Goal: Register for event/course

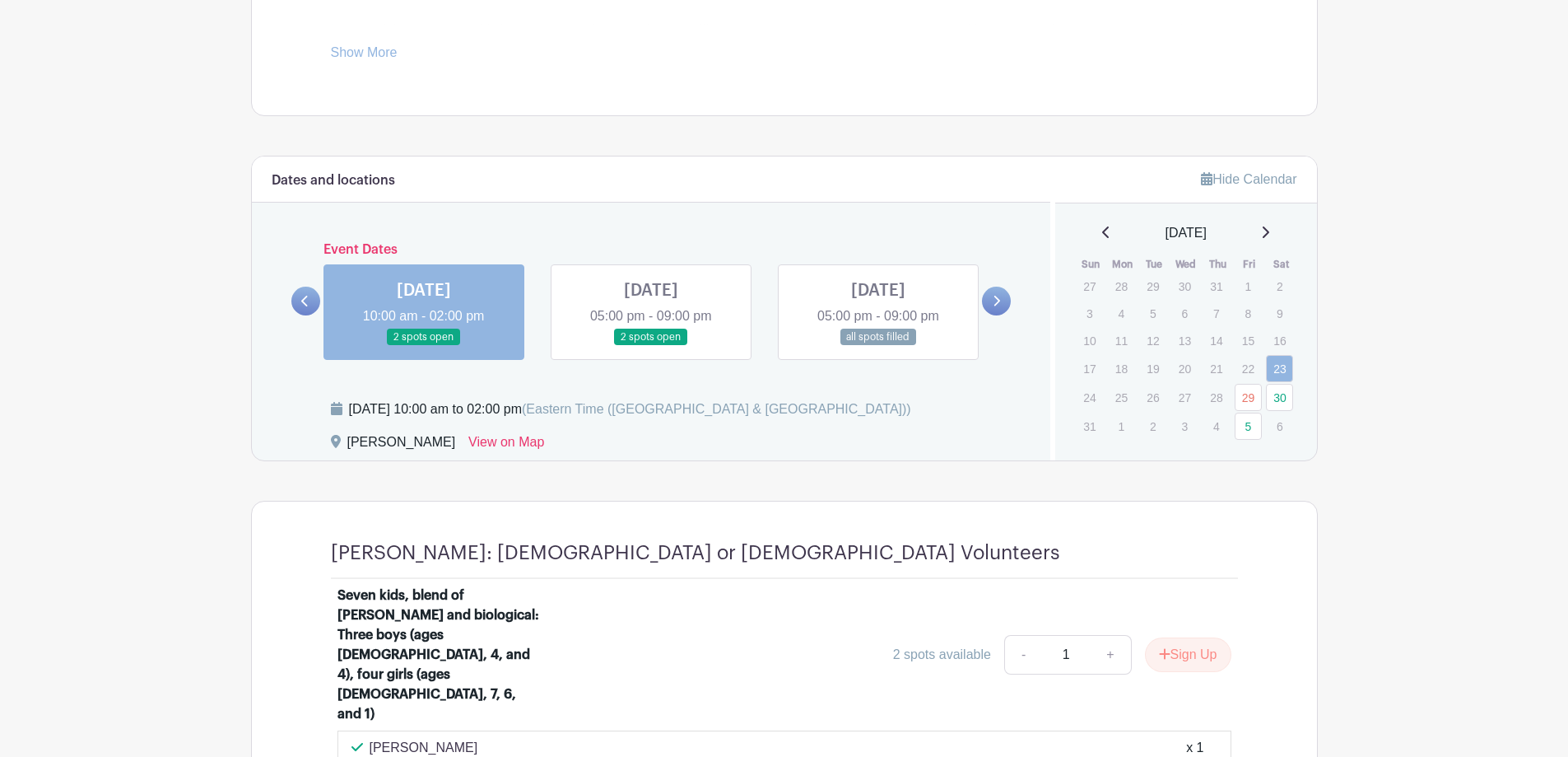
scroll to position [824, 0]
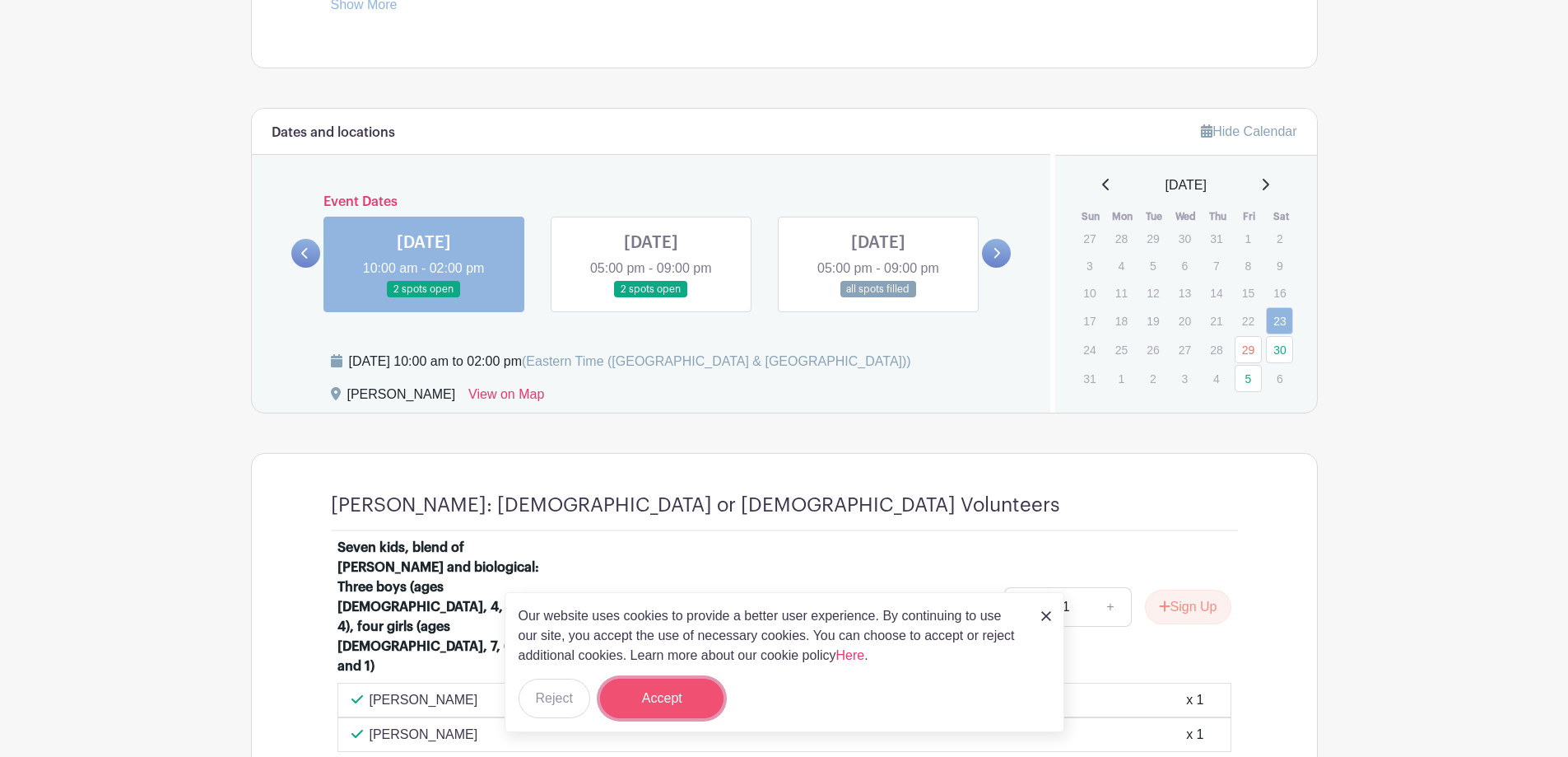
click at [679, 691] on button "Accept" at bounding box center [662, 698] width 124 height 39
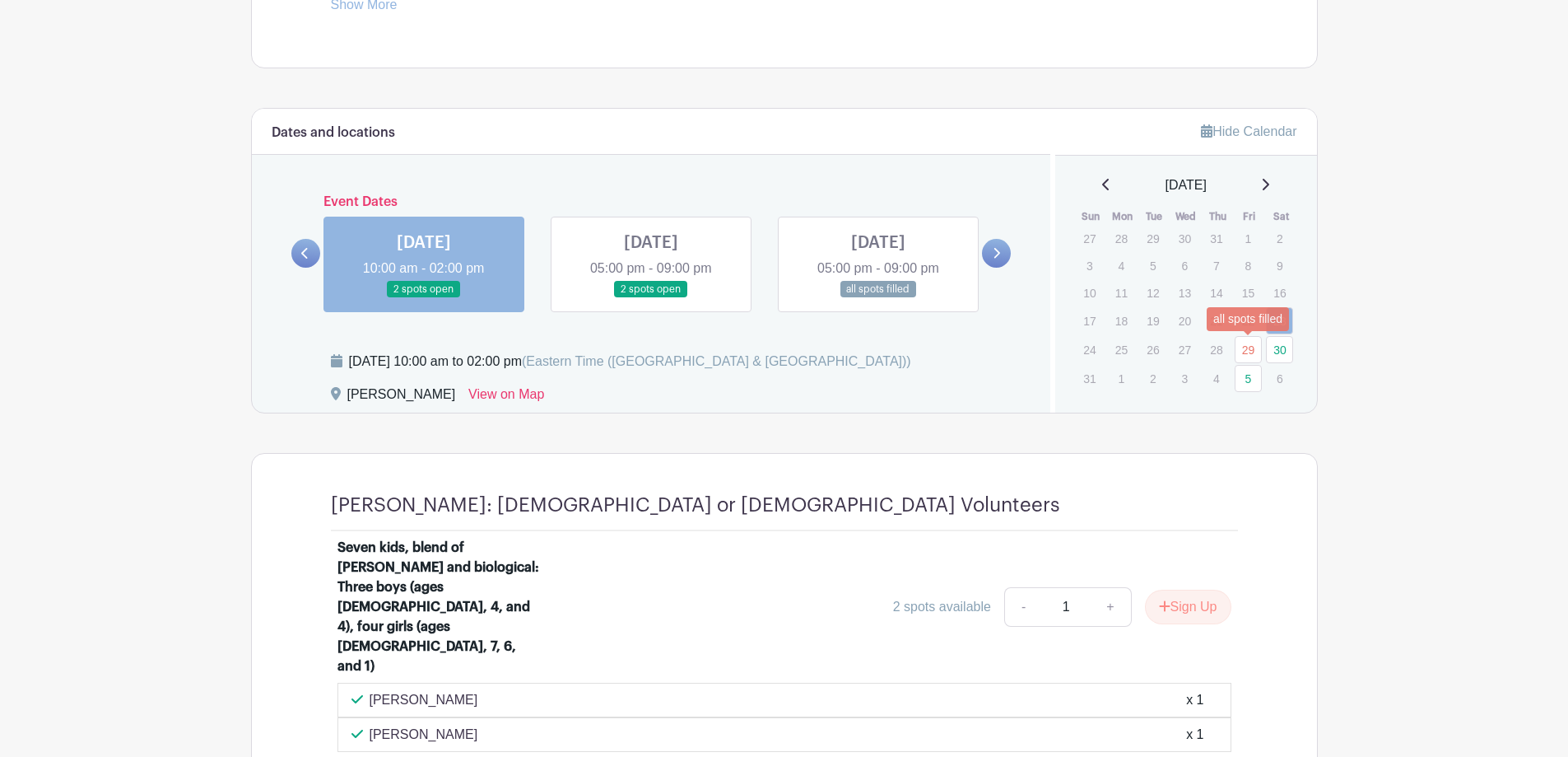
click at [1243, 343] on link "29" at bounding box center [1248, 349] width 28 height 28
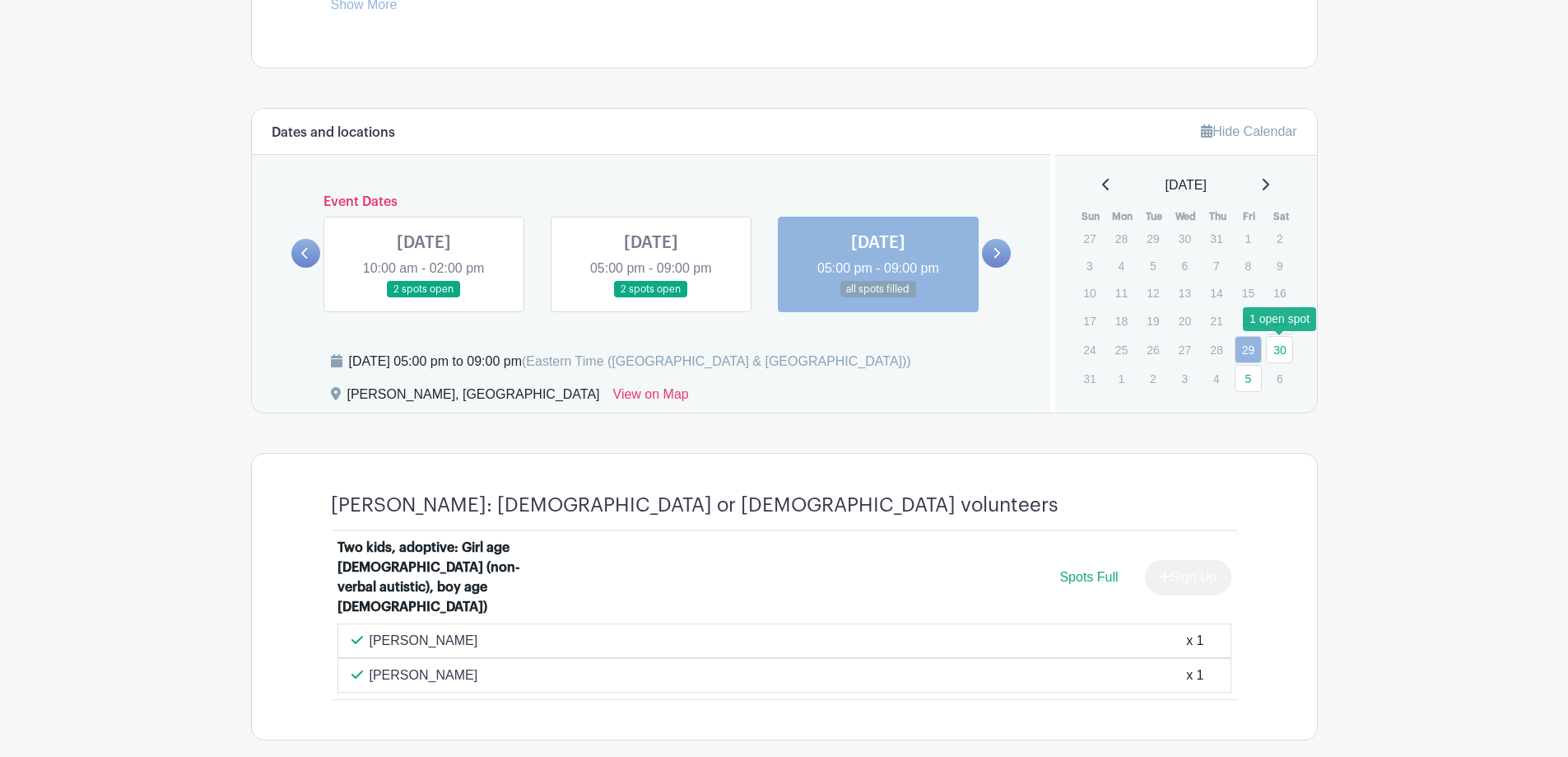
click at [1275, 348] on link "30" at bounding box center [1280, 349] width 28 height 28
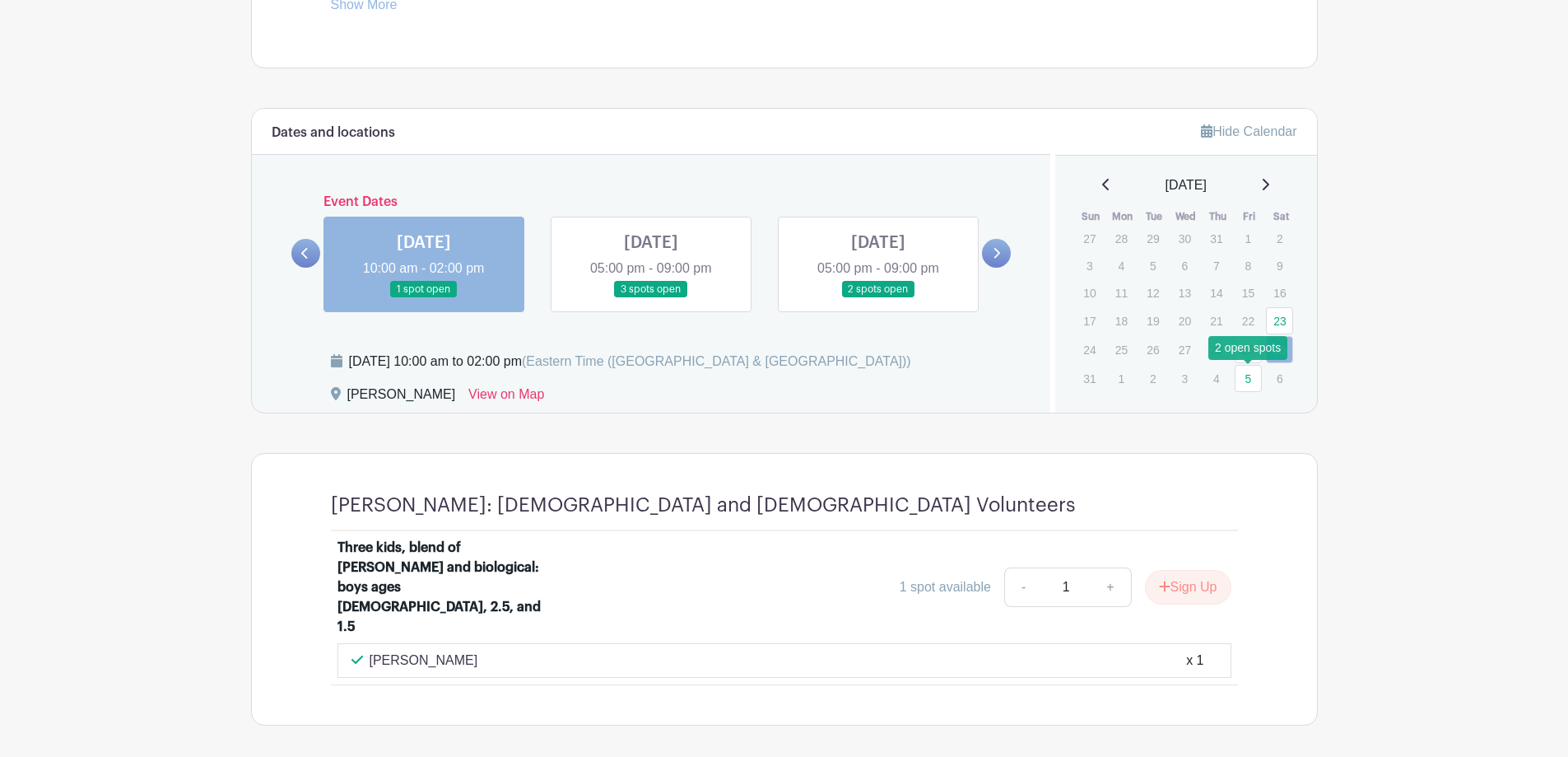
click at [1250, 374] on link "5" at bounding box center [1248, 378] width 28 height 28
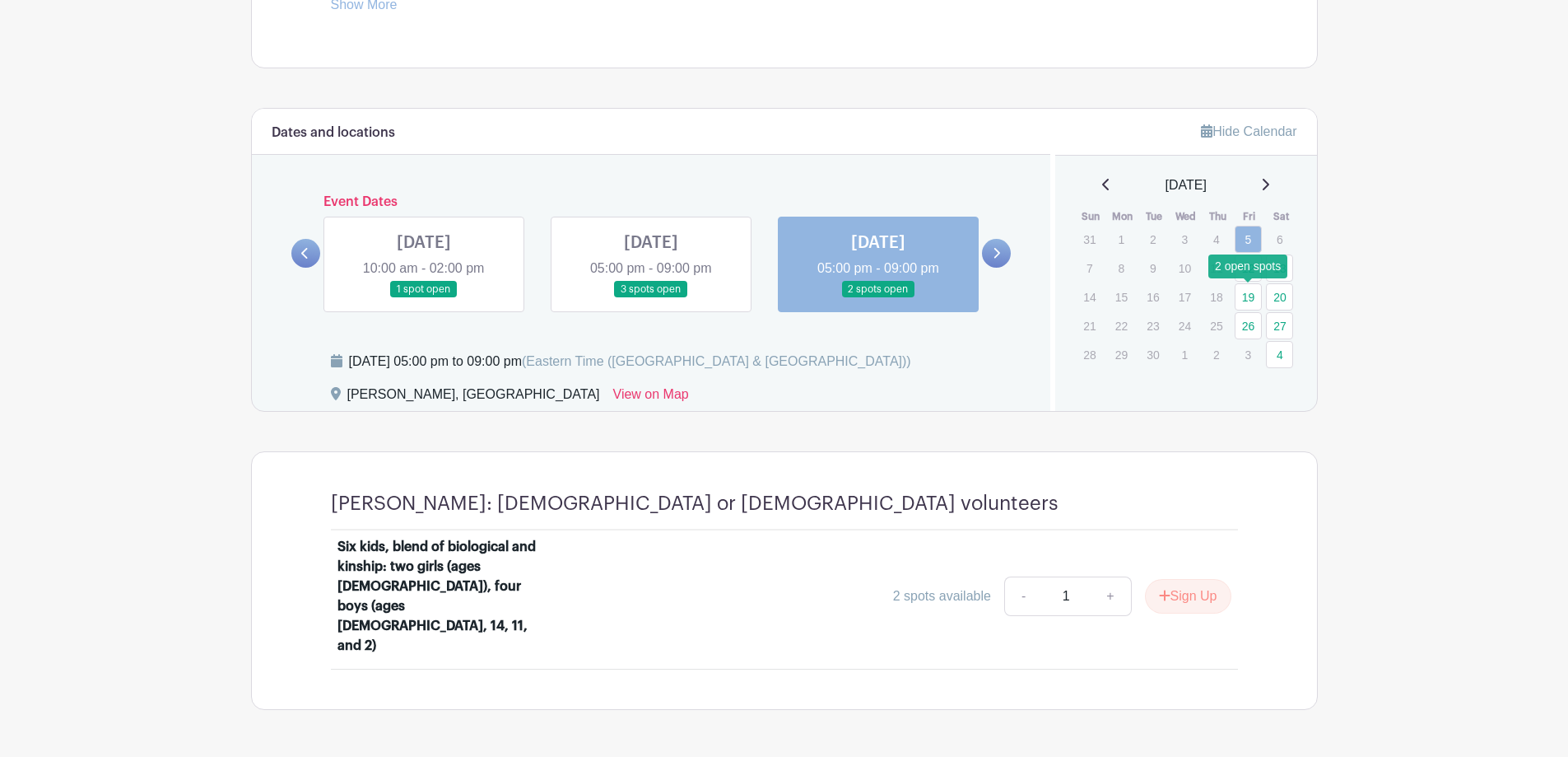
click at [1252, 294] on link "19" at bounding box center [1248, 297] width 28 height 28
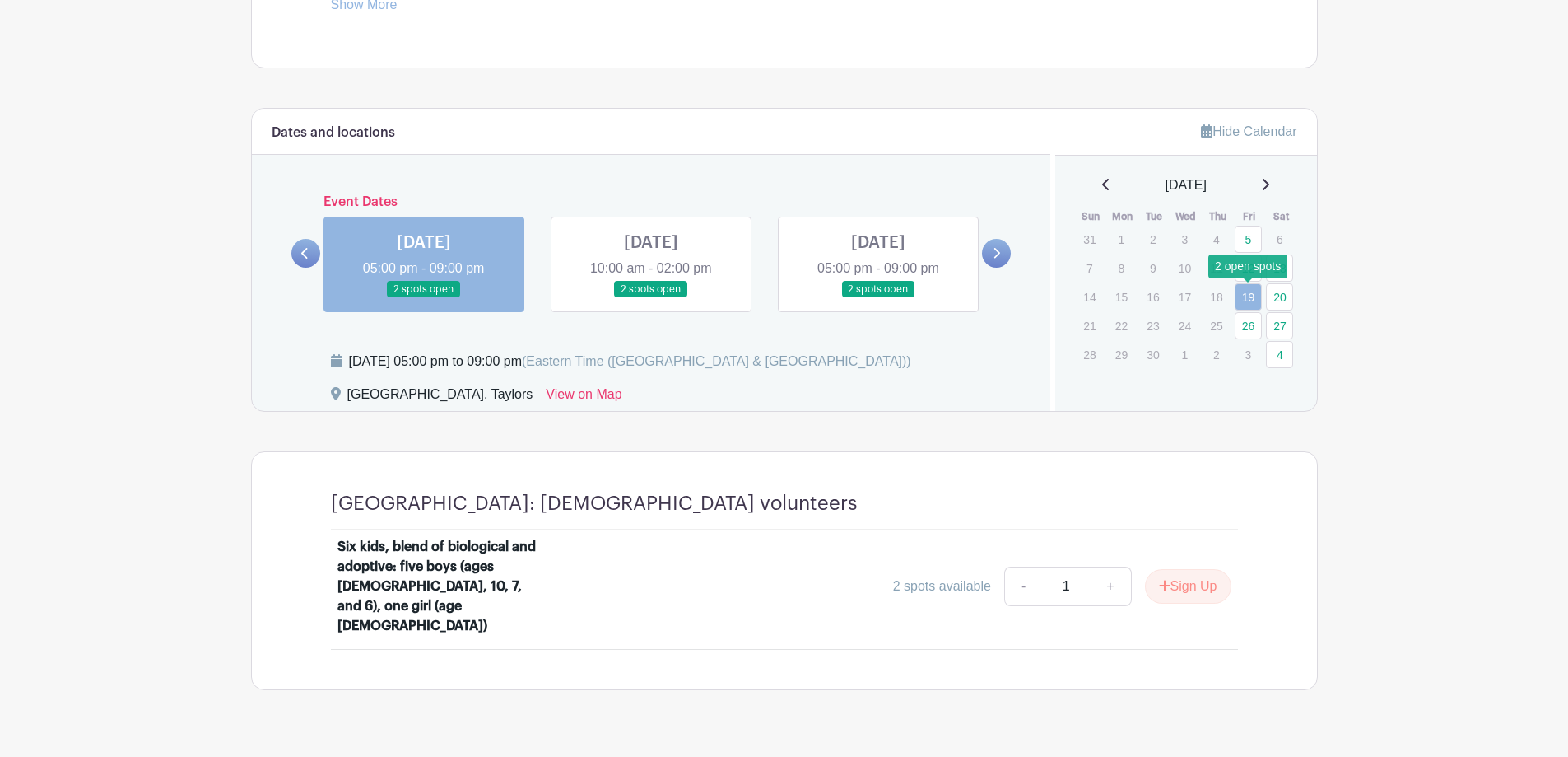
scroll to position [820, 0]
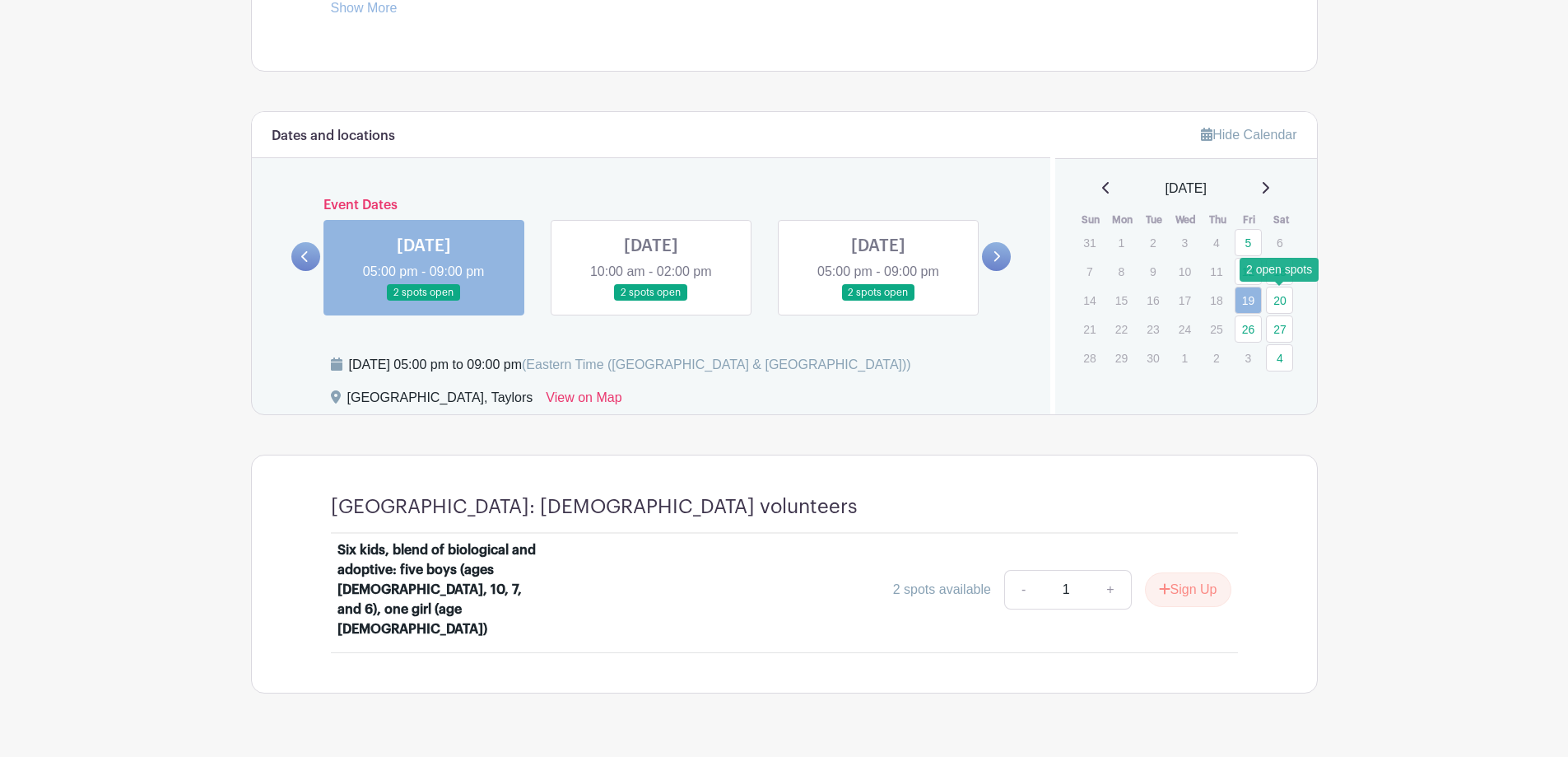
click at [1279, 295] on link "20" at bounding box center [1280, 300] width 28 height 28
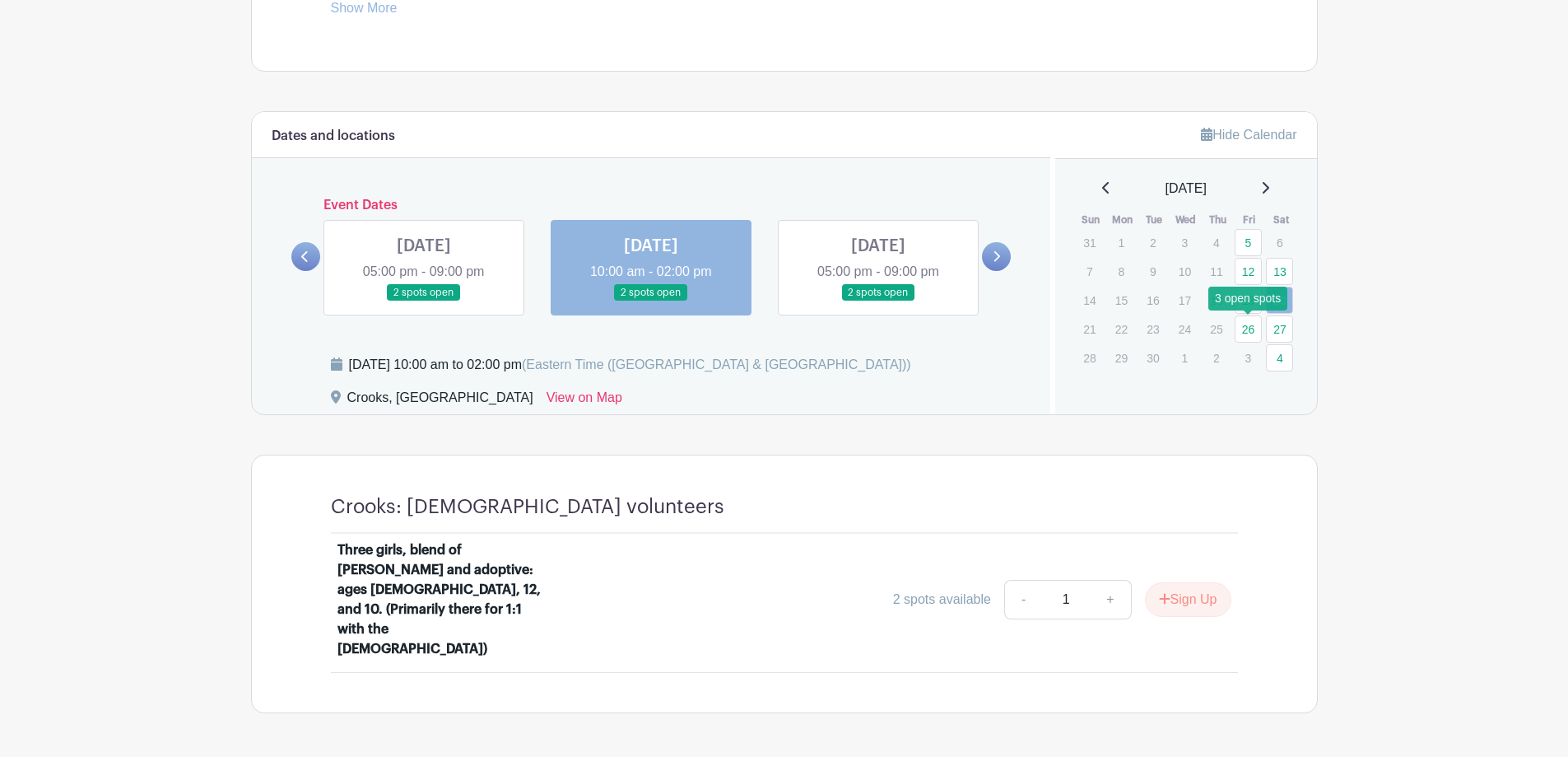
click at [1245, 322] on link "26" at bounding box center [1248, 329] width 28 height 28
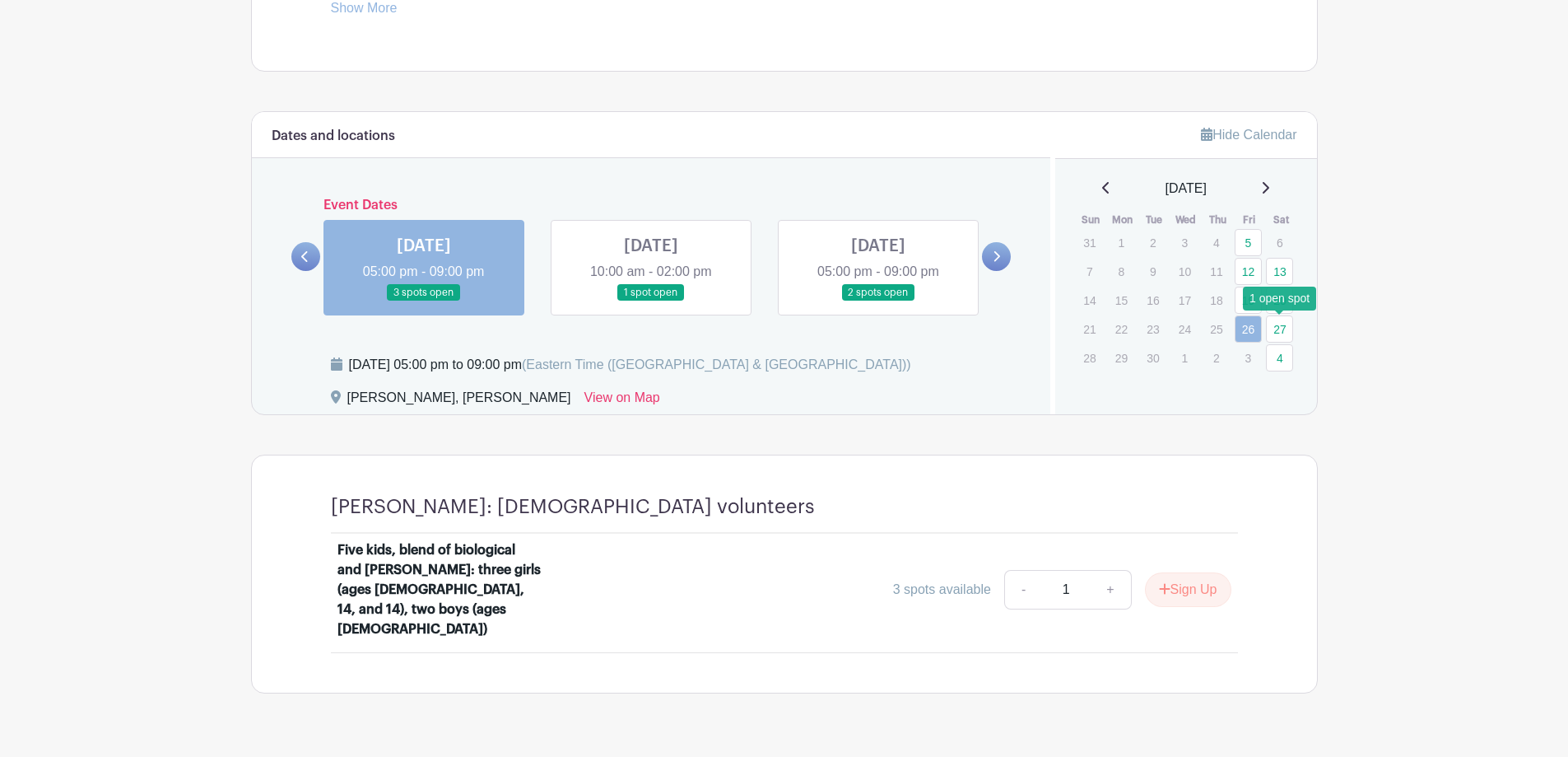
click at [1277, 328] on link "27" at bounding box center [1280, 329] width 28 height 28
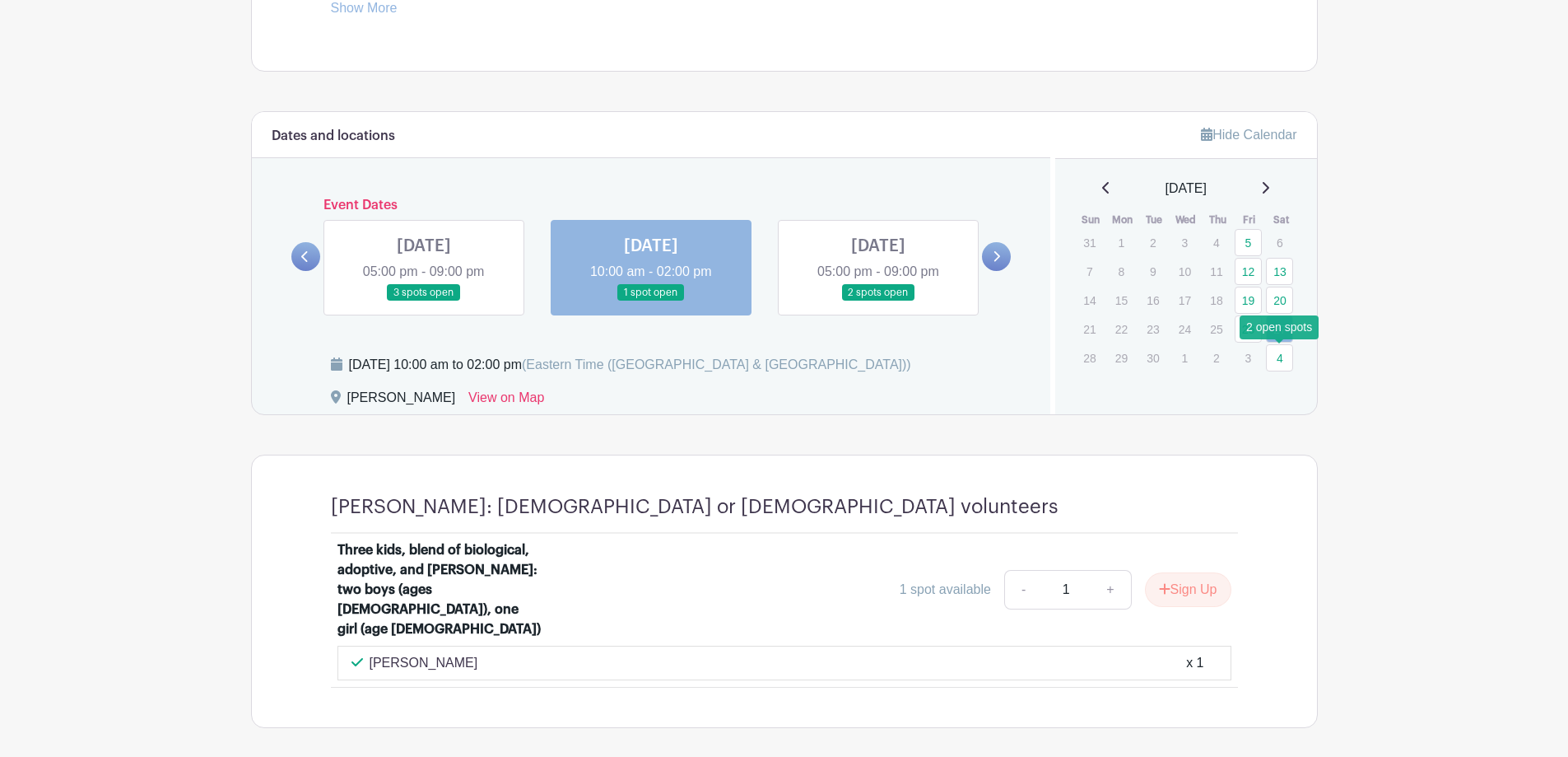
click at [1281, 355] on link "4" at bounding box center [1280, 357] width 28 height 28
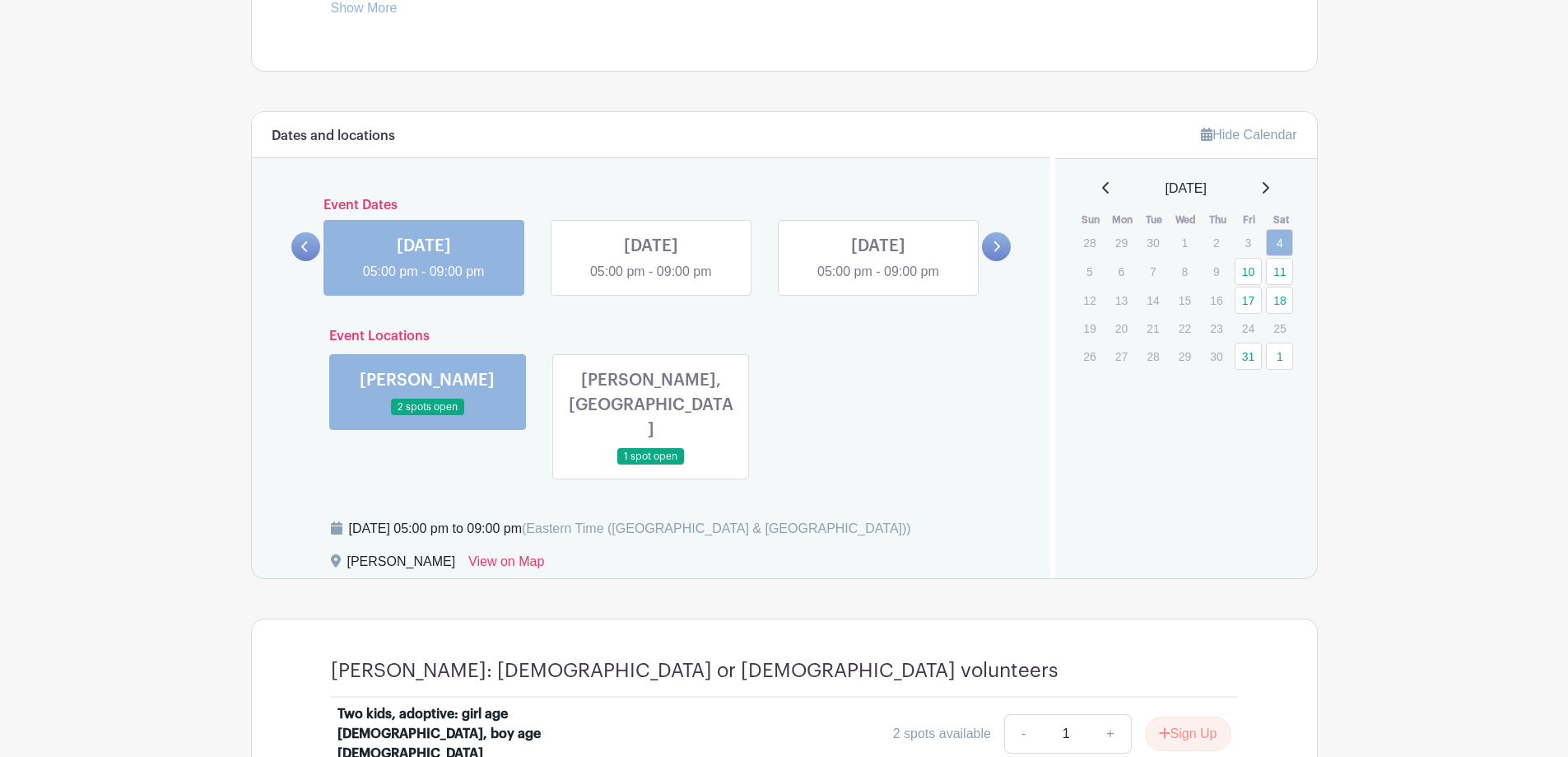
click at [1270, 188] on icon at bounding box center [1264, 187] width 8 height 13
click at [1273, 311] on link "15" at bounding box center [1280, 298] width 28 height 28
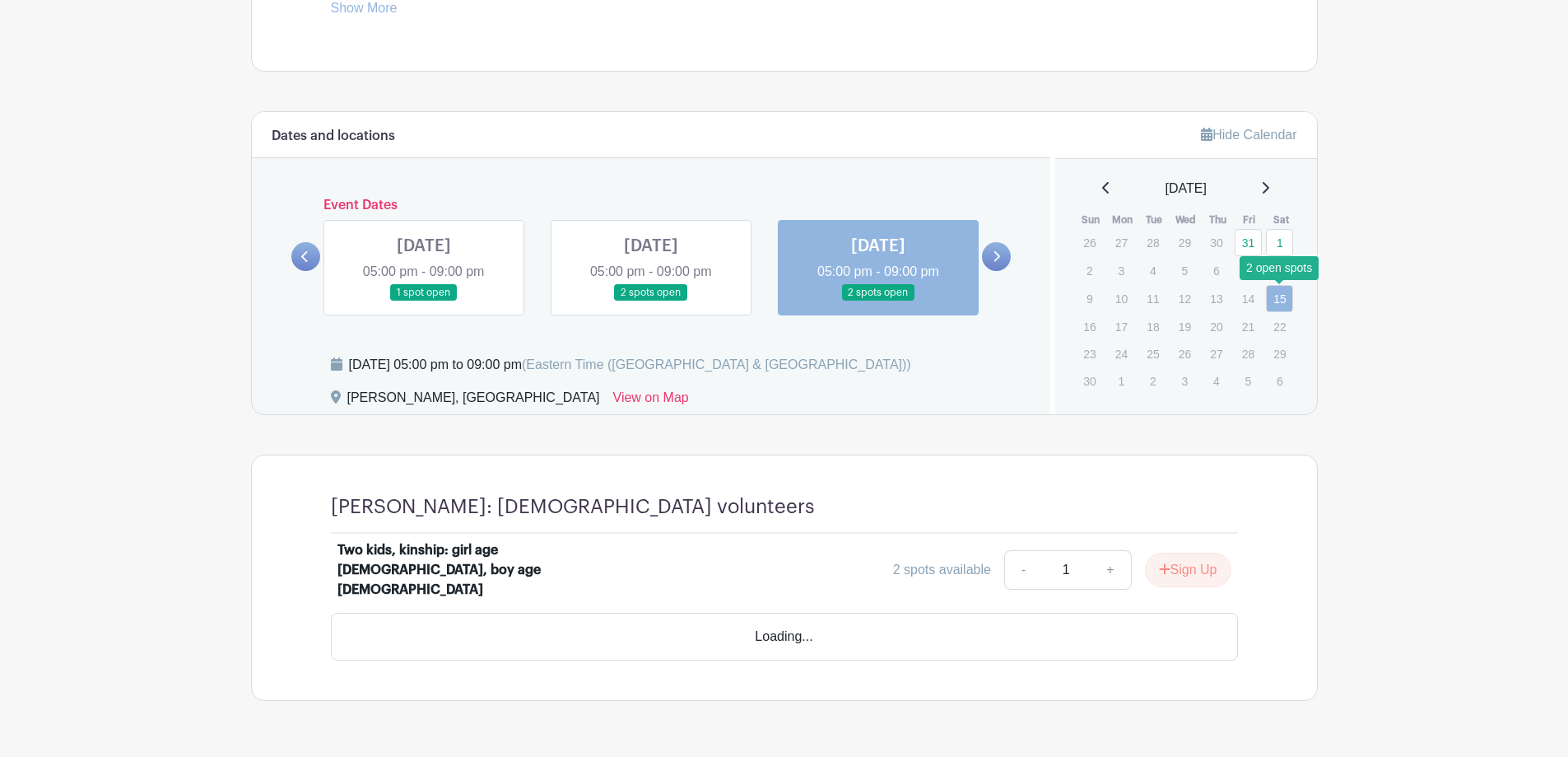
scroll to position [801, 0]
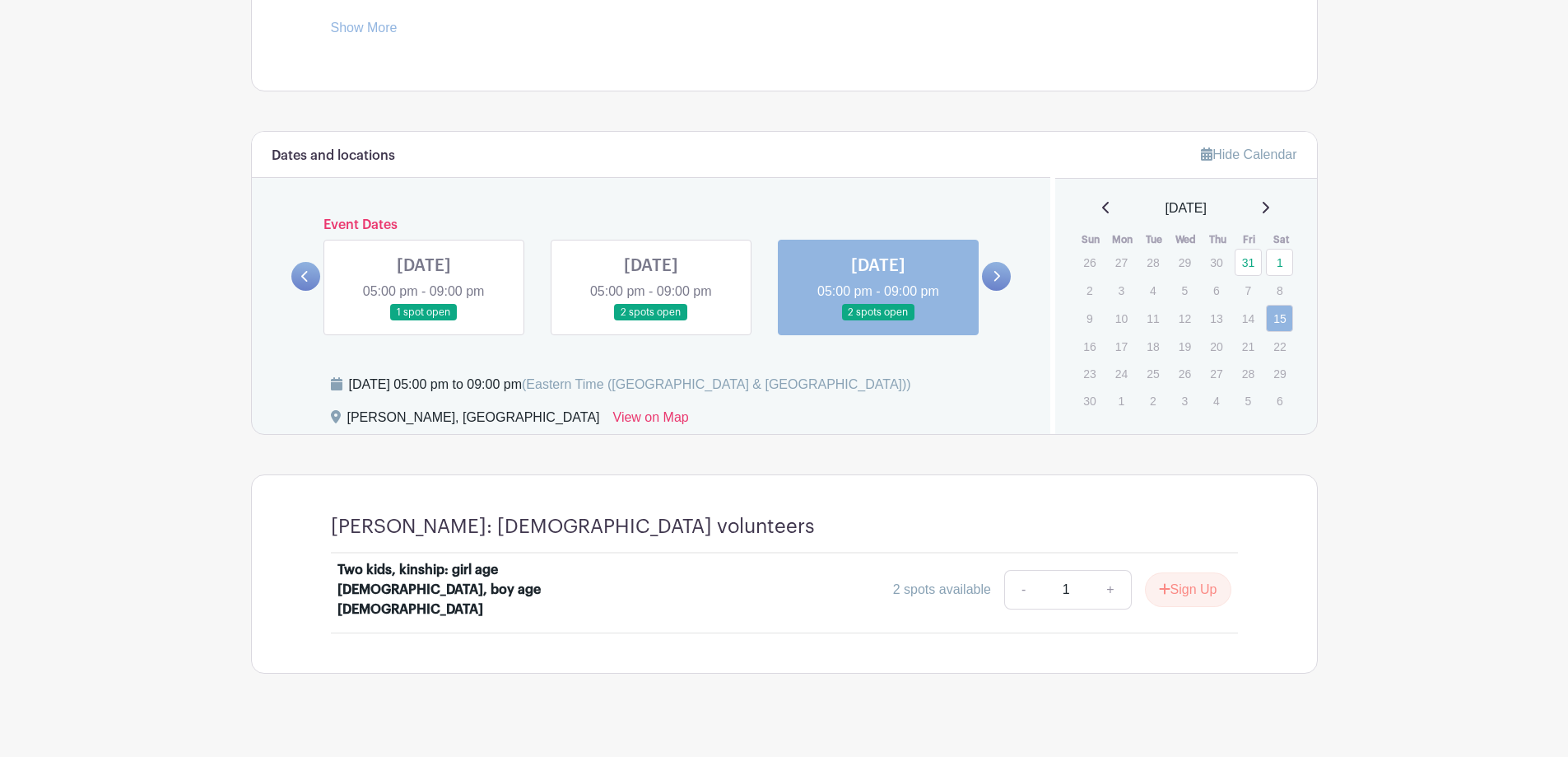
click at [1102, 204] on icon at bounding box center [1105, 208] width 6 height 12
click at [1270, 207] on icon at bounding box center [1264, 208] width 8 height 13
click at [1102, 211] on icon at bounding box center [1106, 208] width 8 height 13
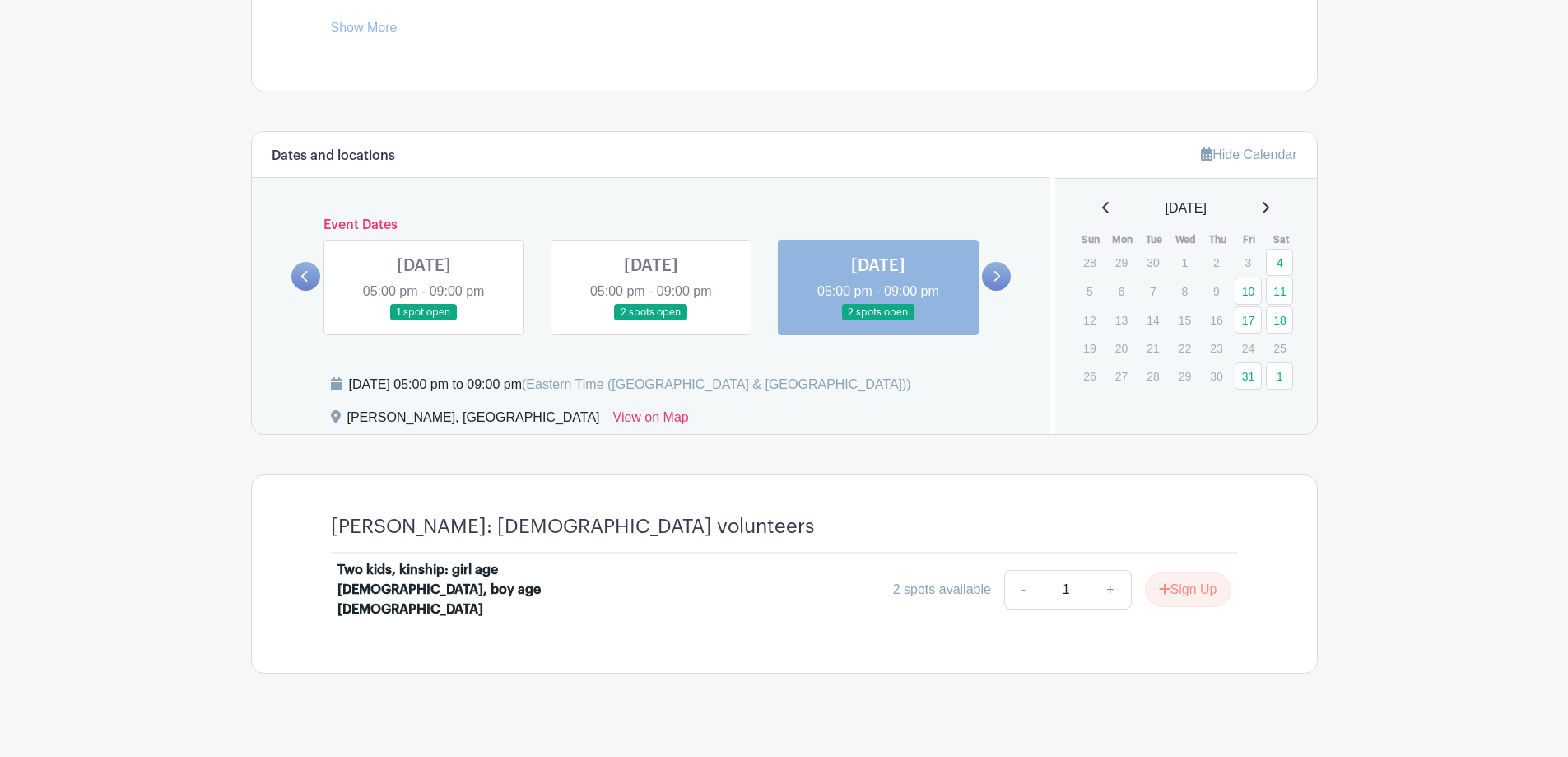
click at [1102, 211] on icon at bounding box center [1105, 208] width 6 height 12
click at [1255, 256] on link "5" at bounding box center [1248, 262] width 28 height 28
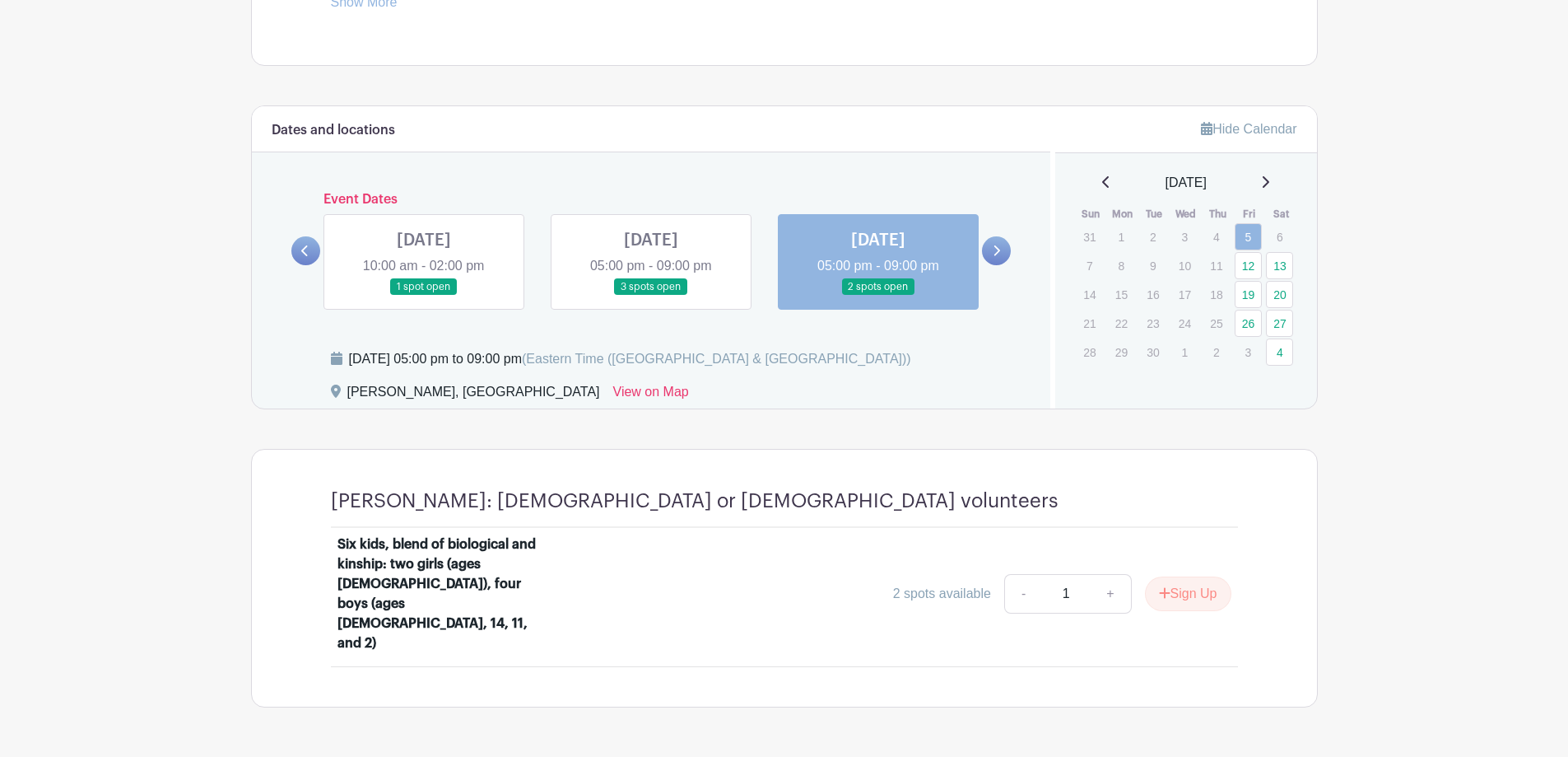
scroll to position [840, 0]
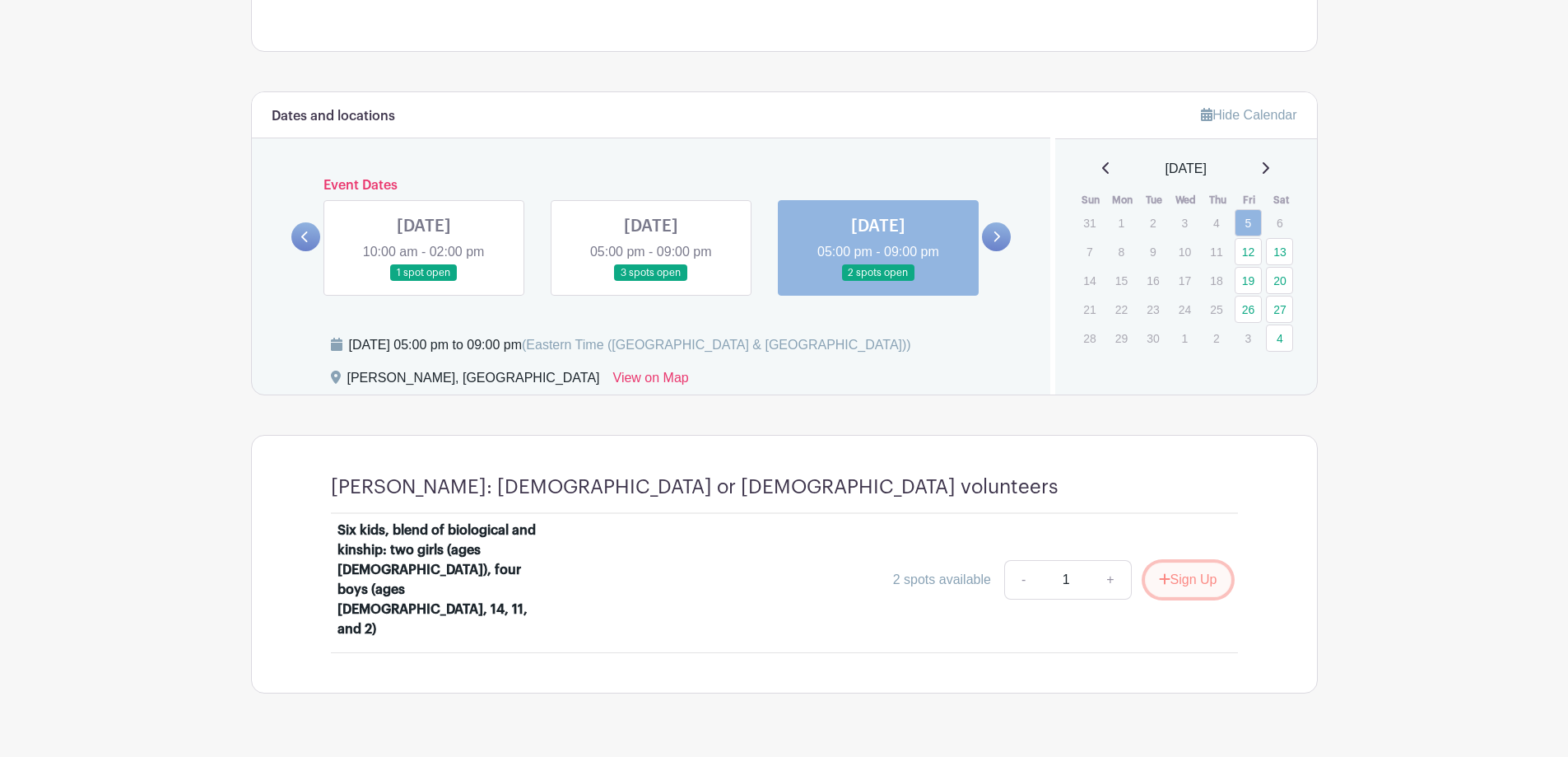
click at [1165, 570] on button "Sign Up" at bounding box center [1188, 579] width 86 height 35
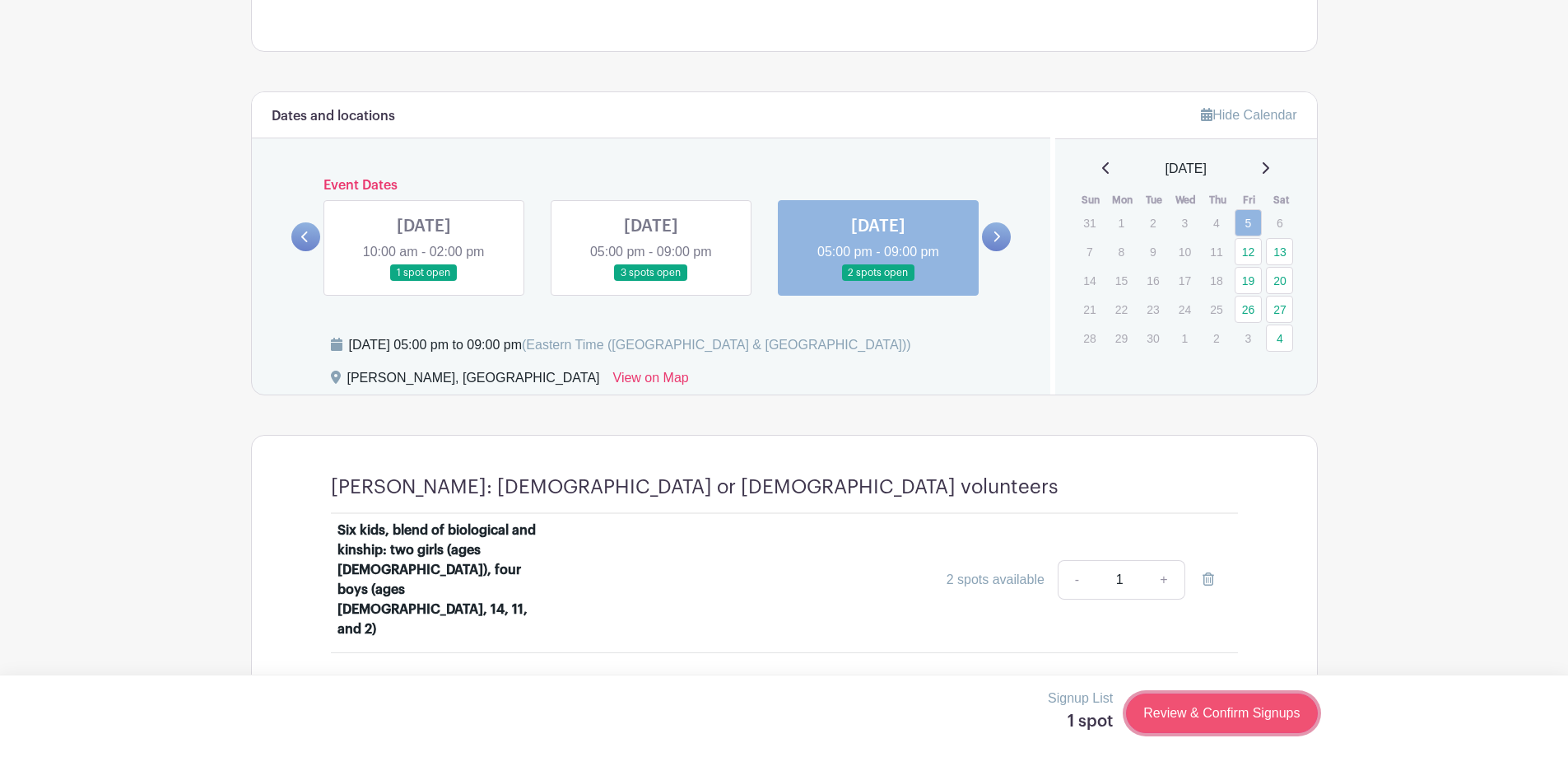
click at [1231, 719] on link "Review & Confirm Signups" at bounding box center [1222, 713] width 191 height 39
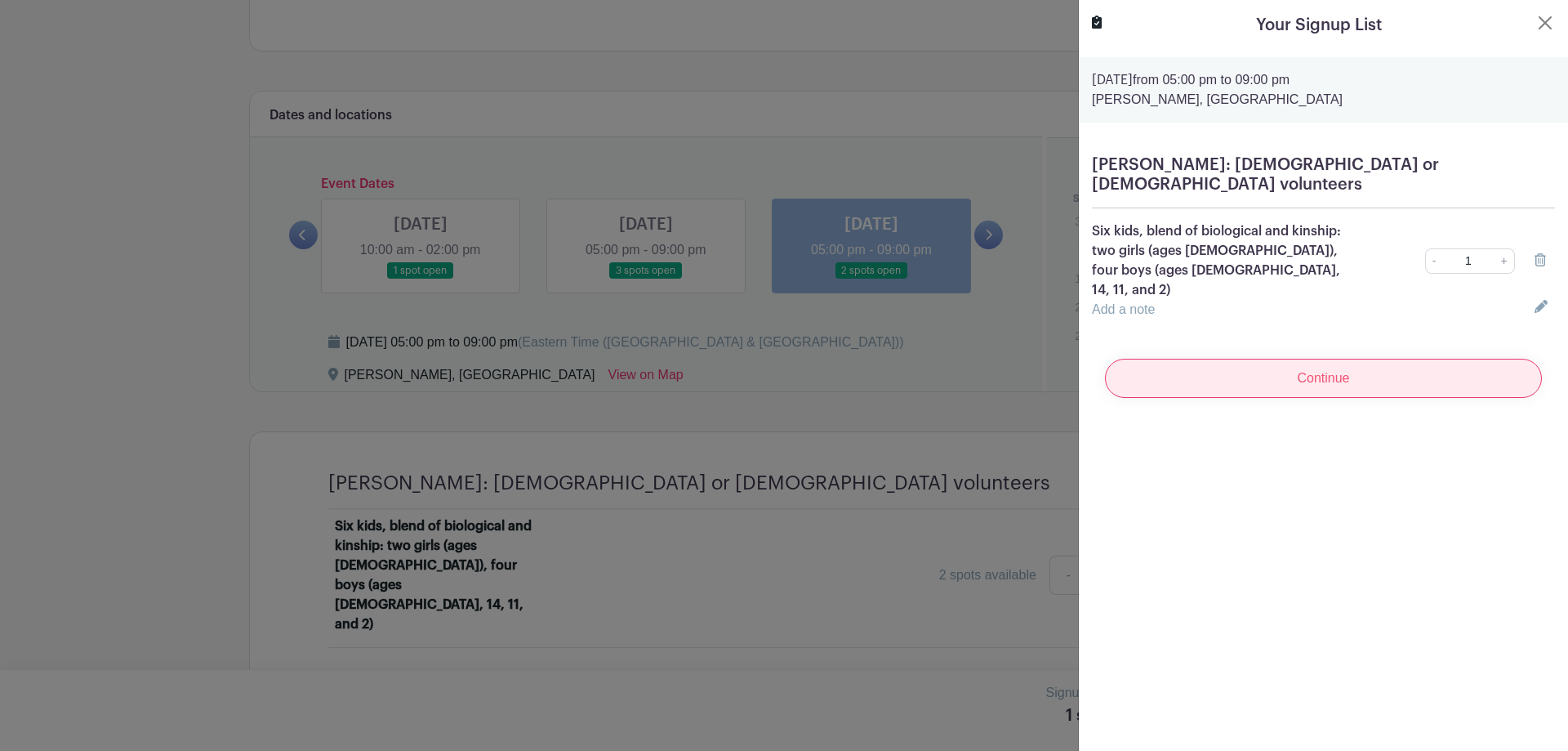
click at [1292, 359] on input "Continue" at bounding box center [1323, 378] width 437 height 39
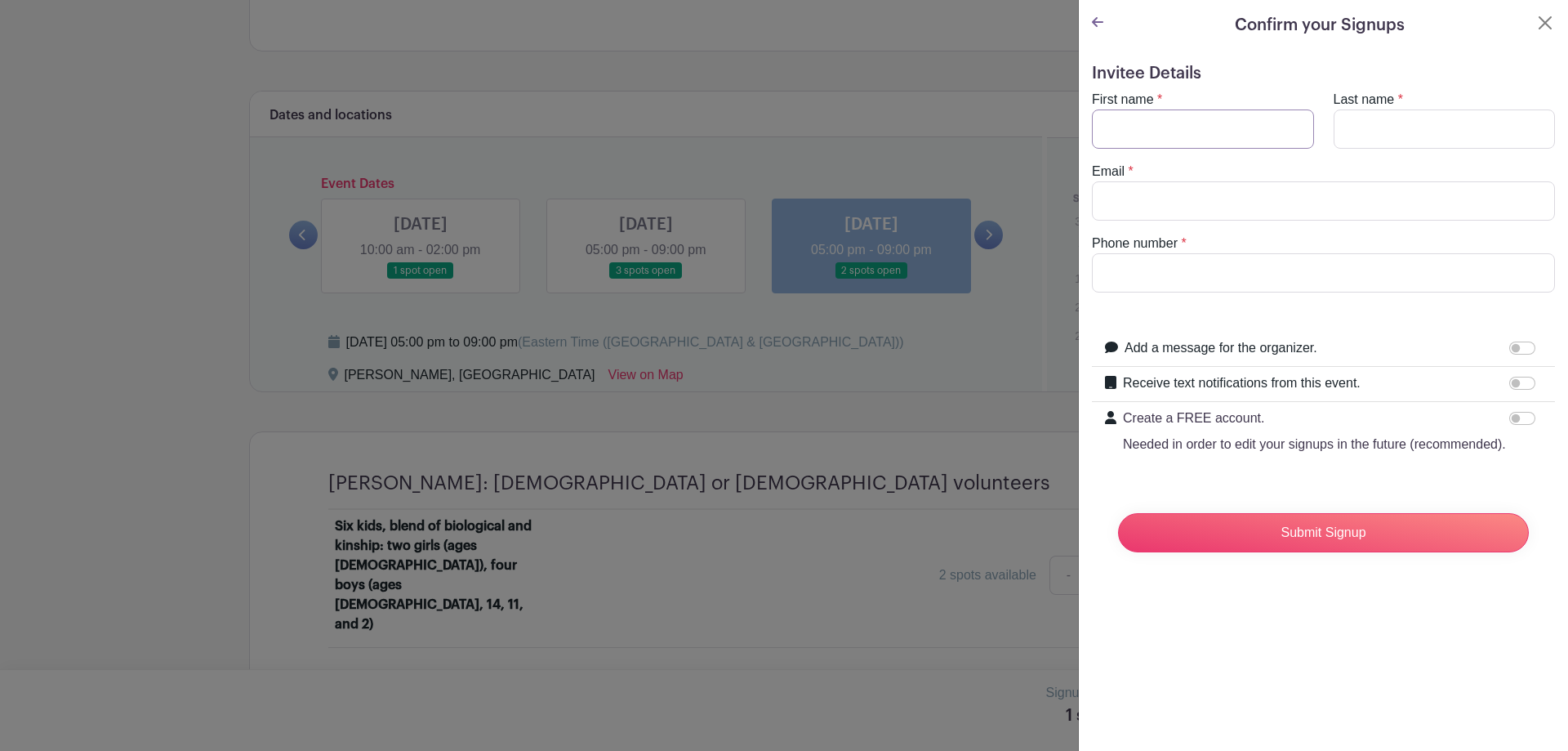
click at [1170, 129] on input "First name" at bounding box center [1202, 129] width 222 height 39
type input "Grace"
type input "[PERSON_NAME]"
type input "[EMAIL_ADDRESS][DOMAIN_NAME]"
type input "8438304388"
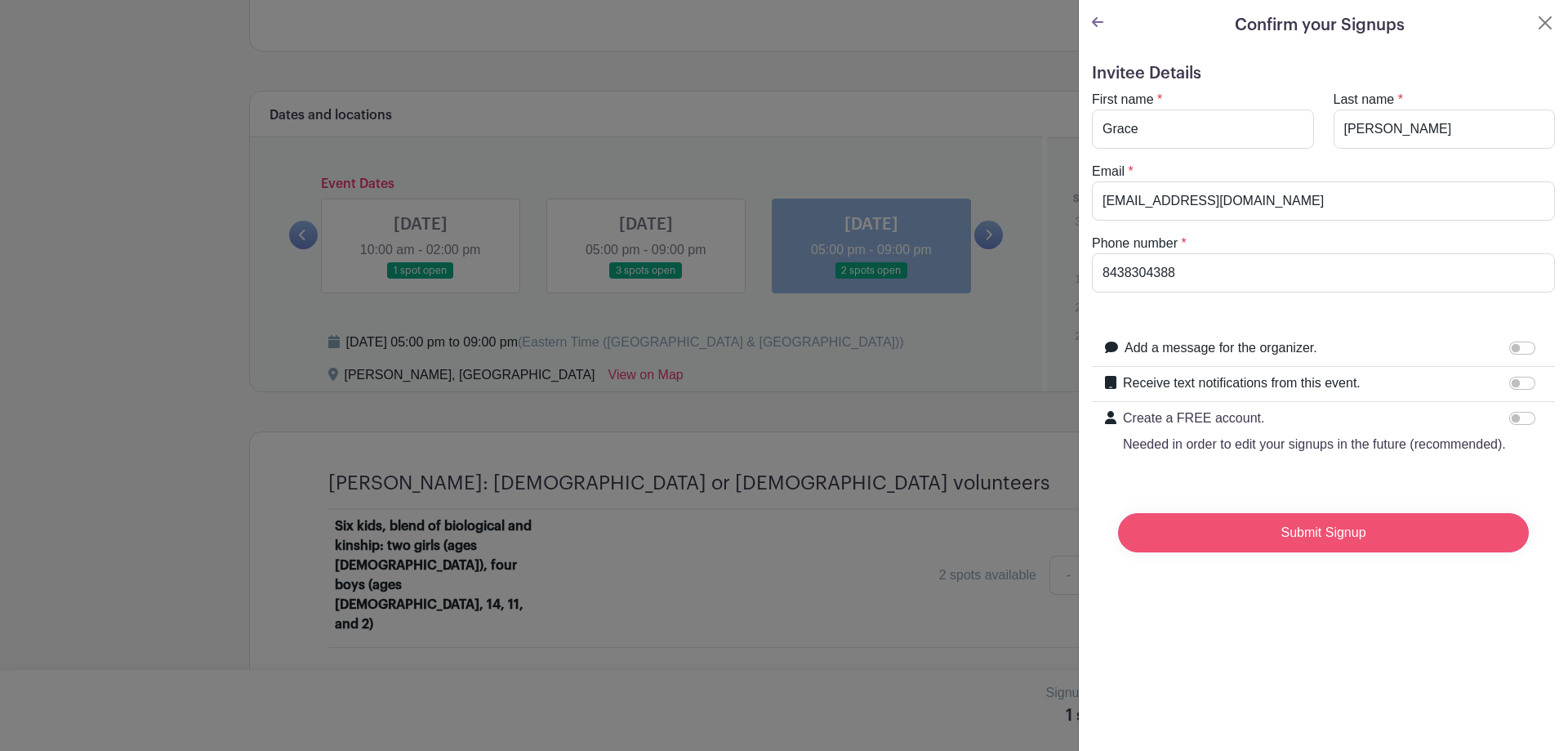
click at [1298, 552] on input "Submit Signup" at bounding box center [1323, 533] width 411 height 39
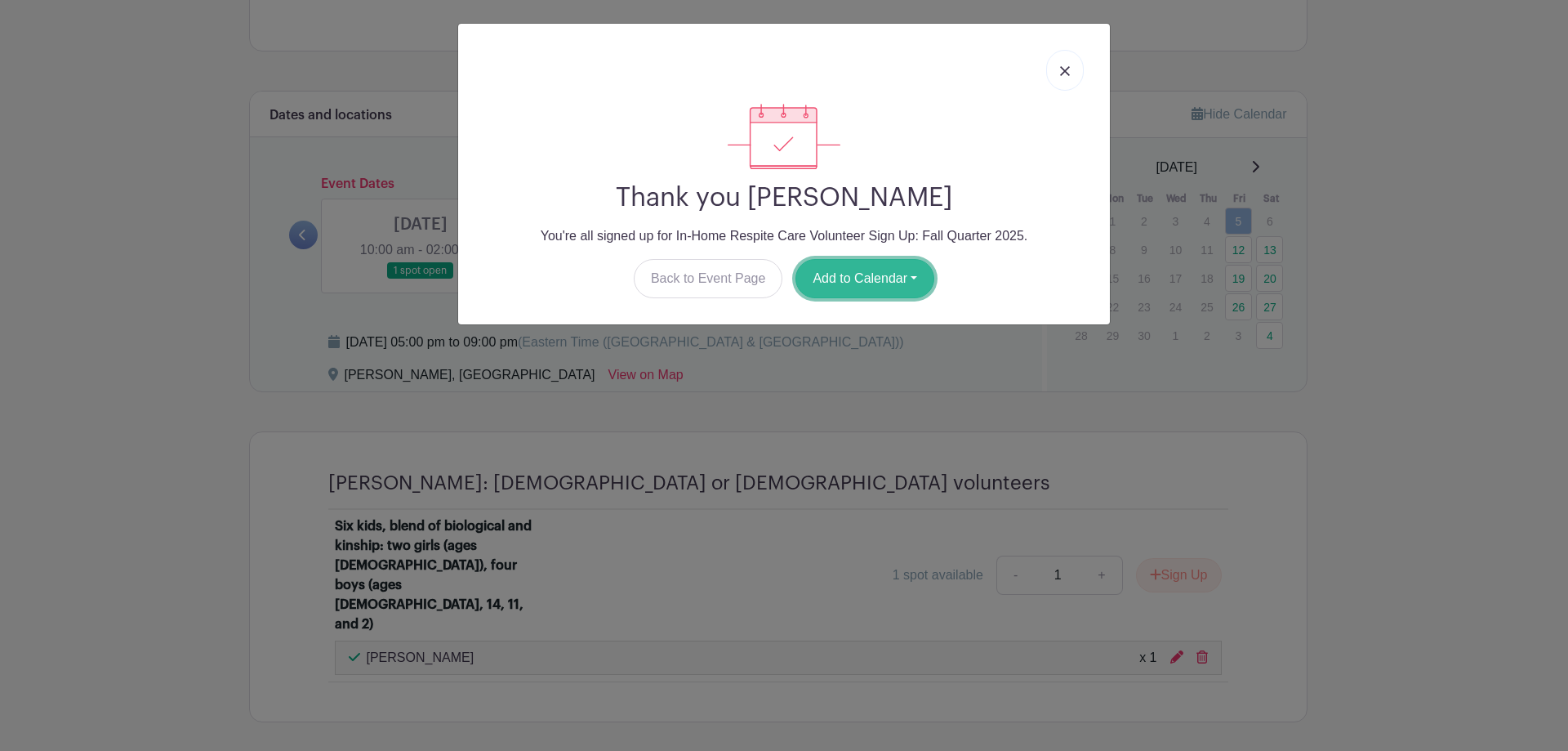
click at [858, 280] on button "Add to Calendar" at bounding box center [865, 278] width 139 height 39
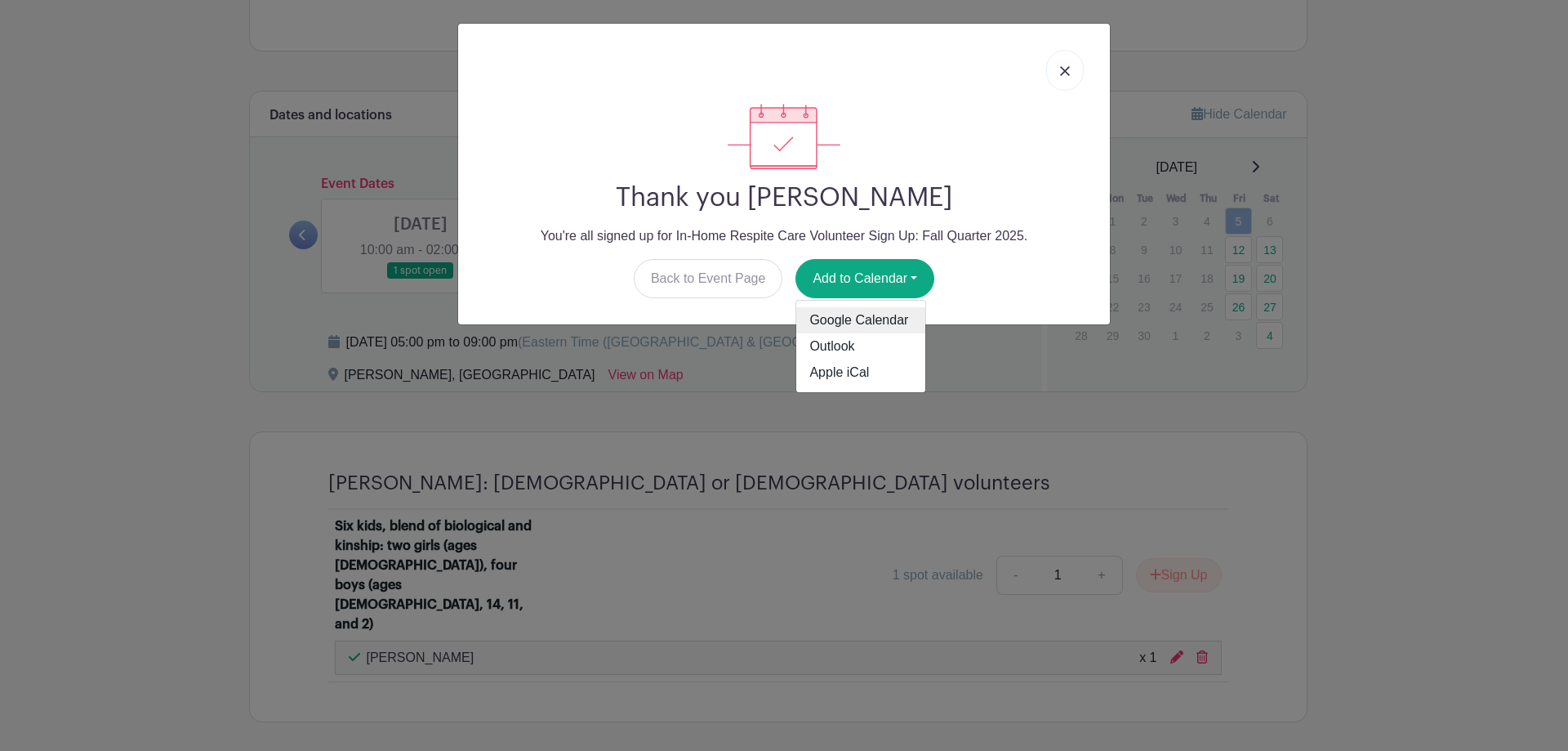
click at [842, 316] on link "Google Calendar" at bounding box center [860, 321] width 129 height 27
click at [1067, 80] on link at bounding box center [1064, 70] width 38 height 41
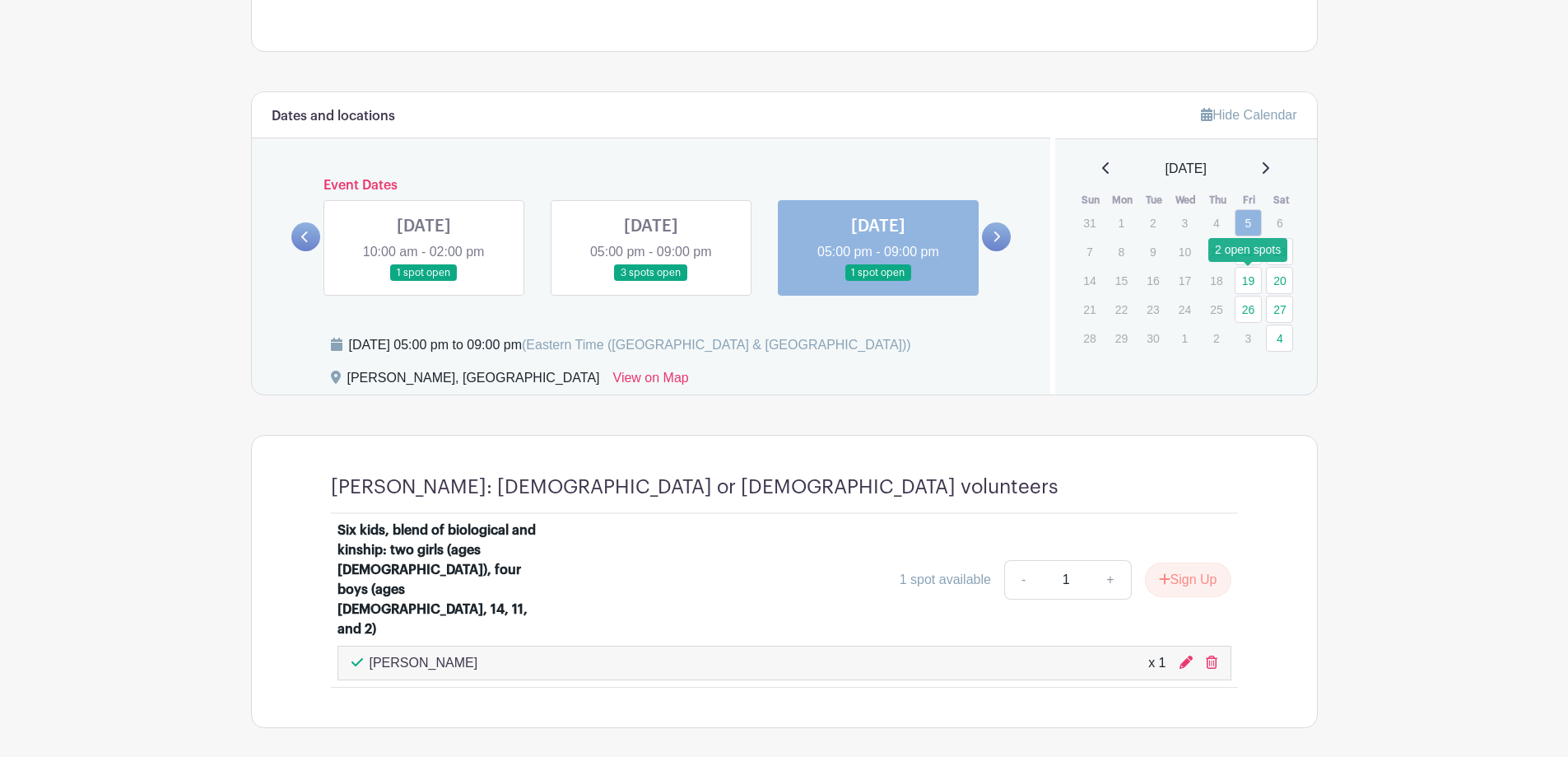
click at [1249, 279] on link "19" at bounding box center [1248, 281] width 28 height 28
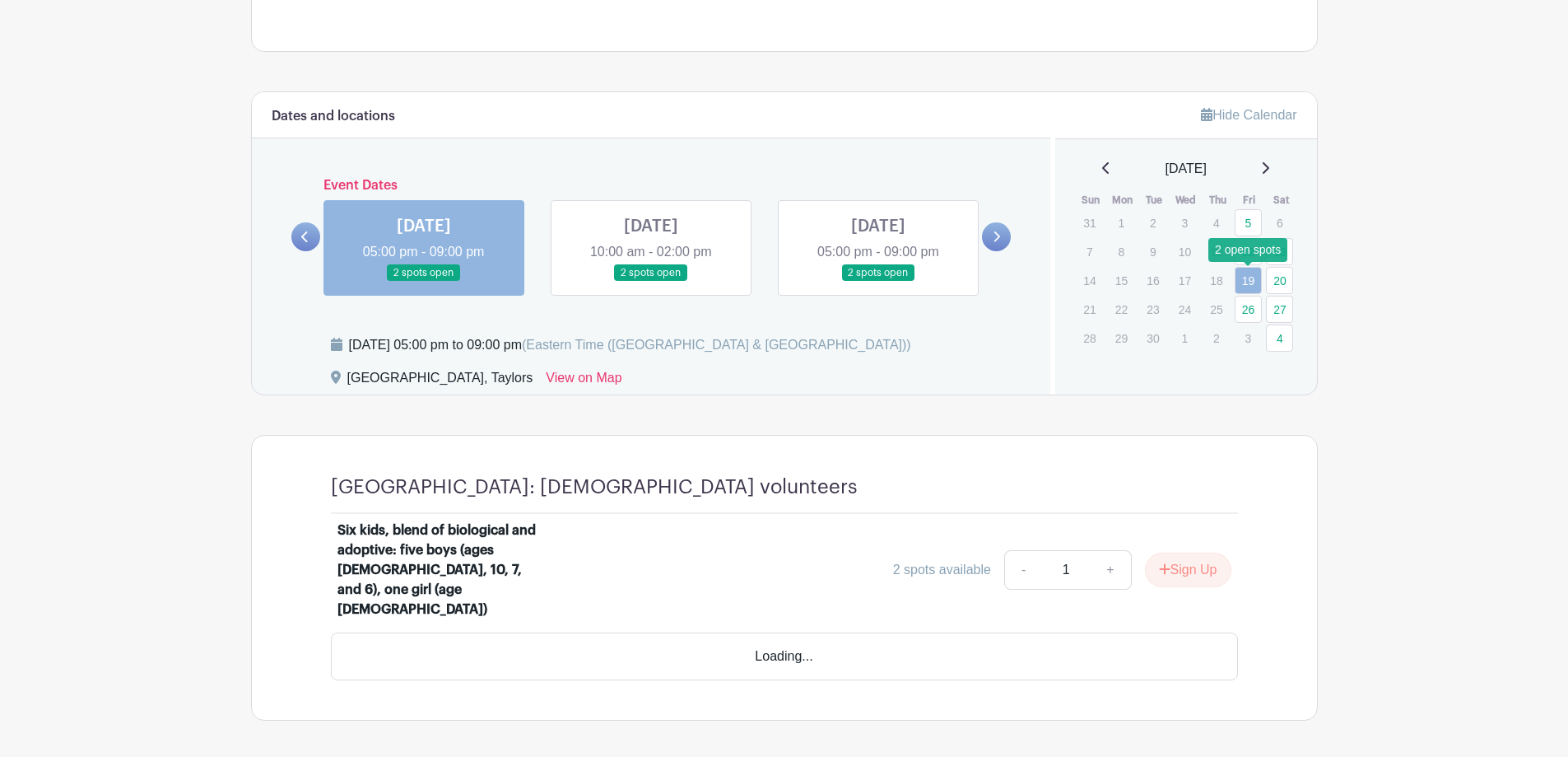
scroll to position [820, 0]
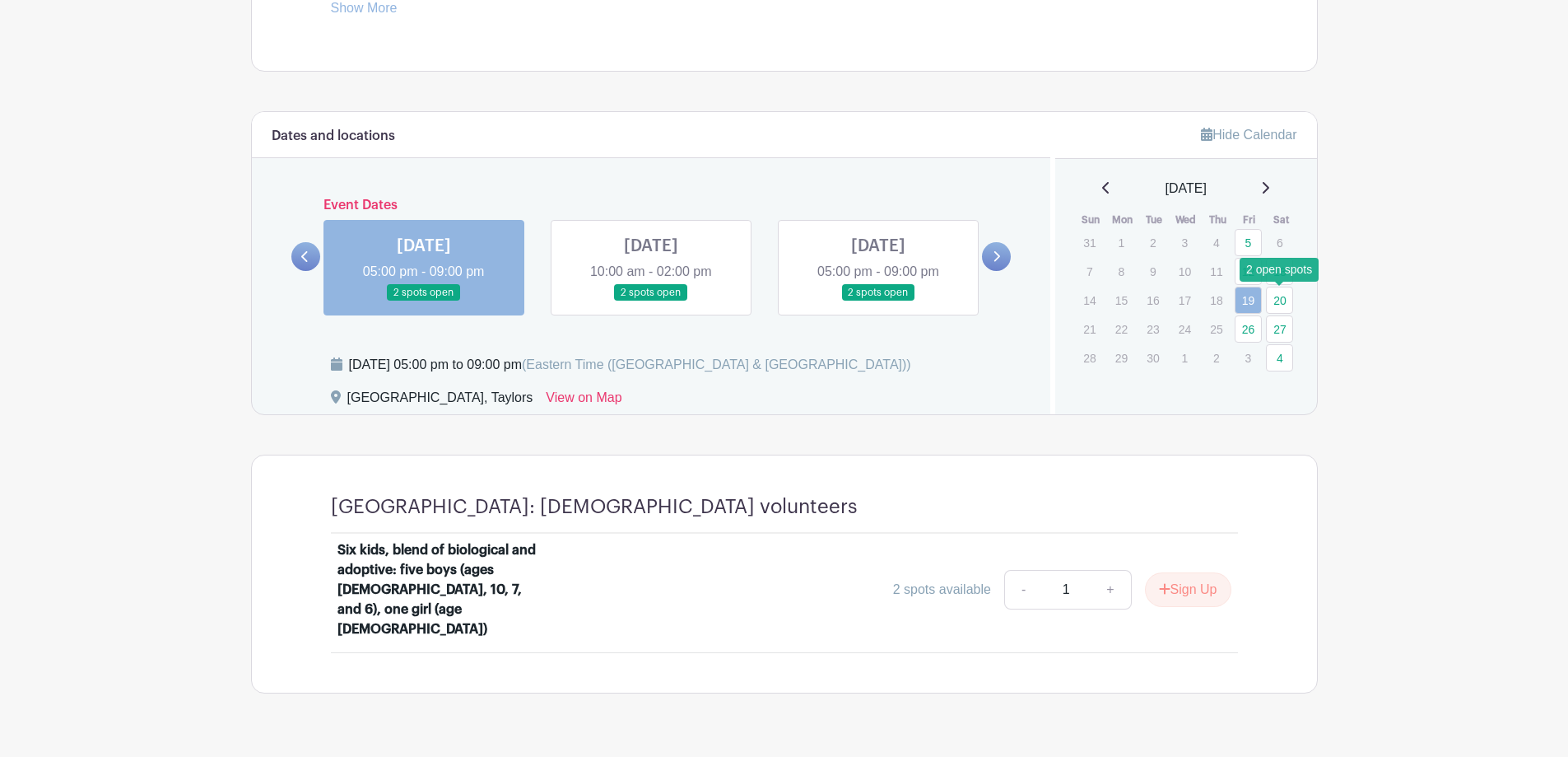
click at [1277, 298] on link "20" at bounding box center [1280, 300] width 28 height 28
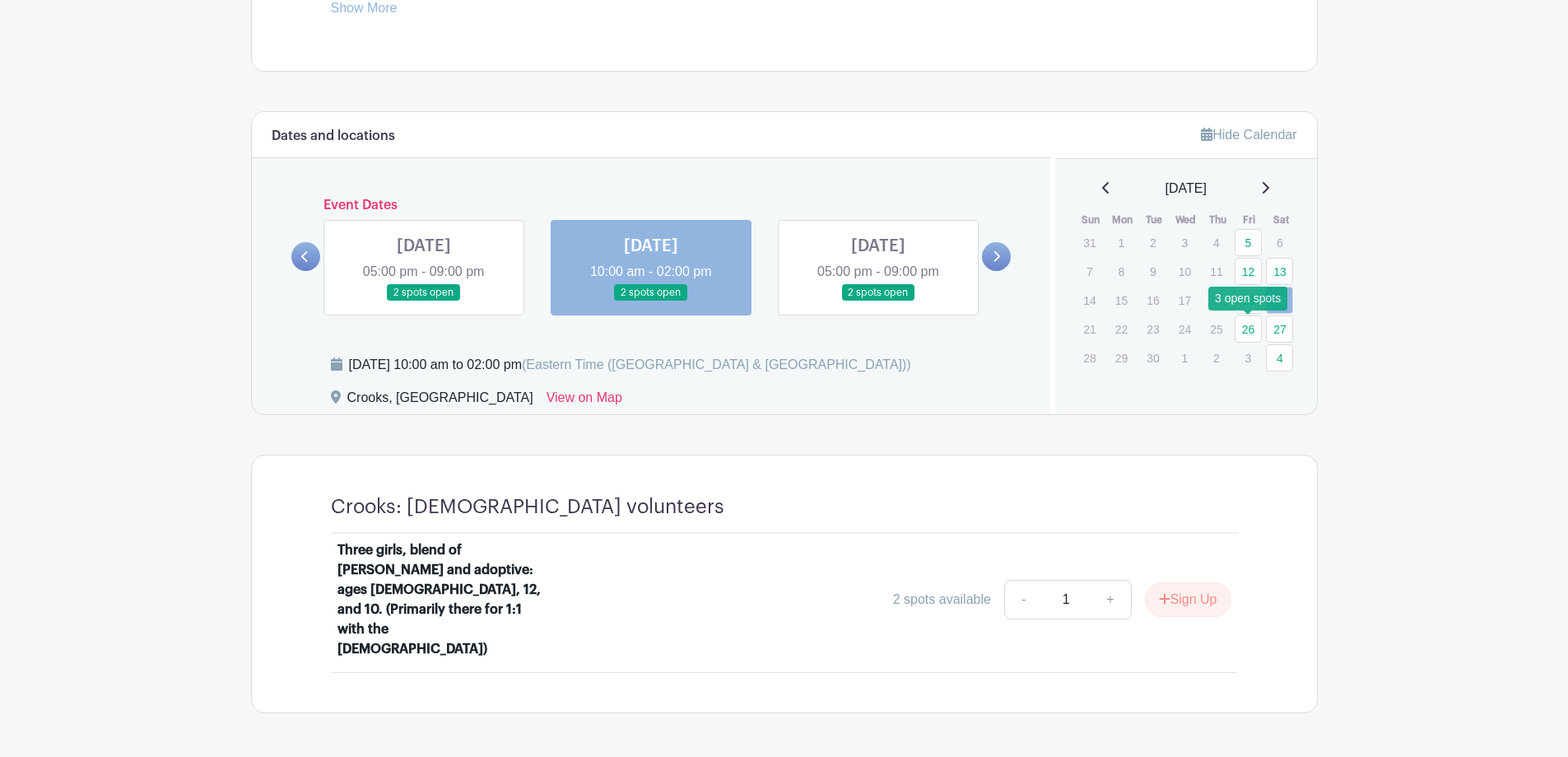
click at [1245, 326] on link "26" at bounding box center [1248, 329] width 28 height 28
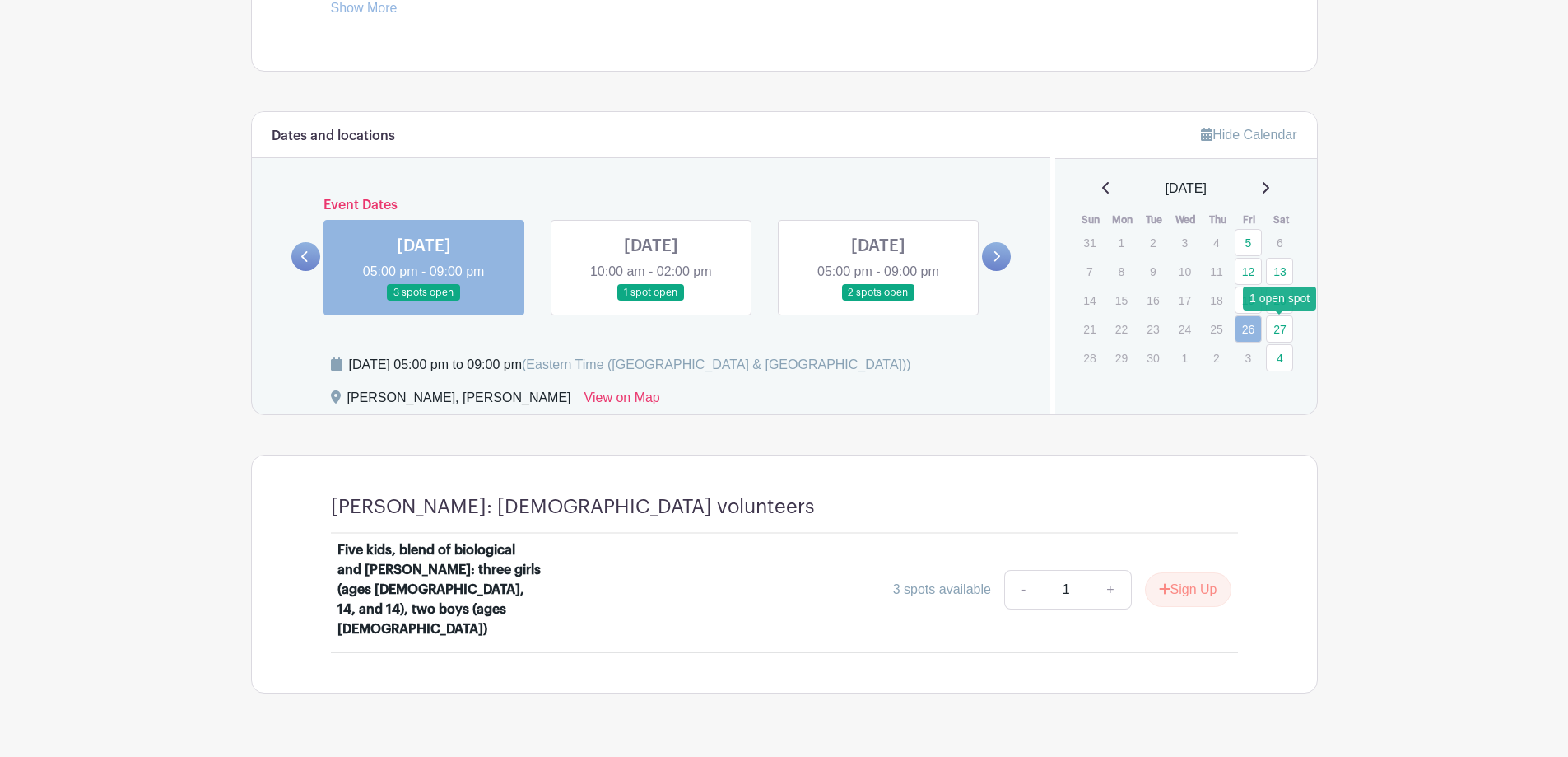
click at [1273, 324] on link "27" at bounding box center [1280, 329] width 28 height 28
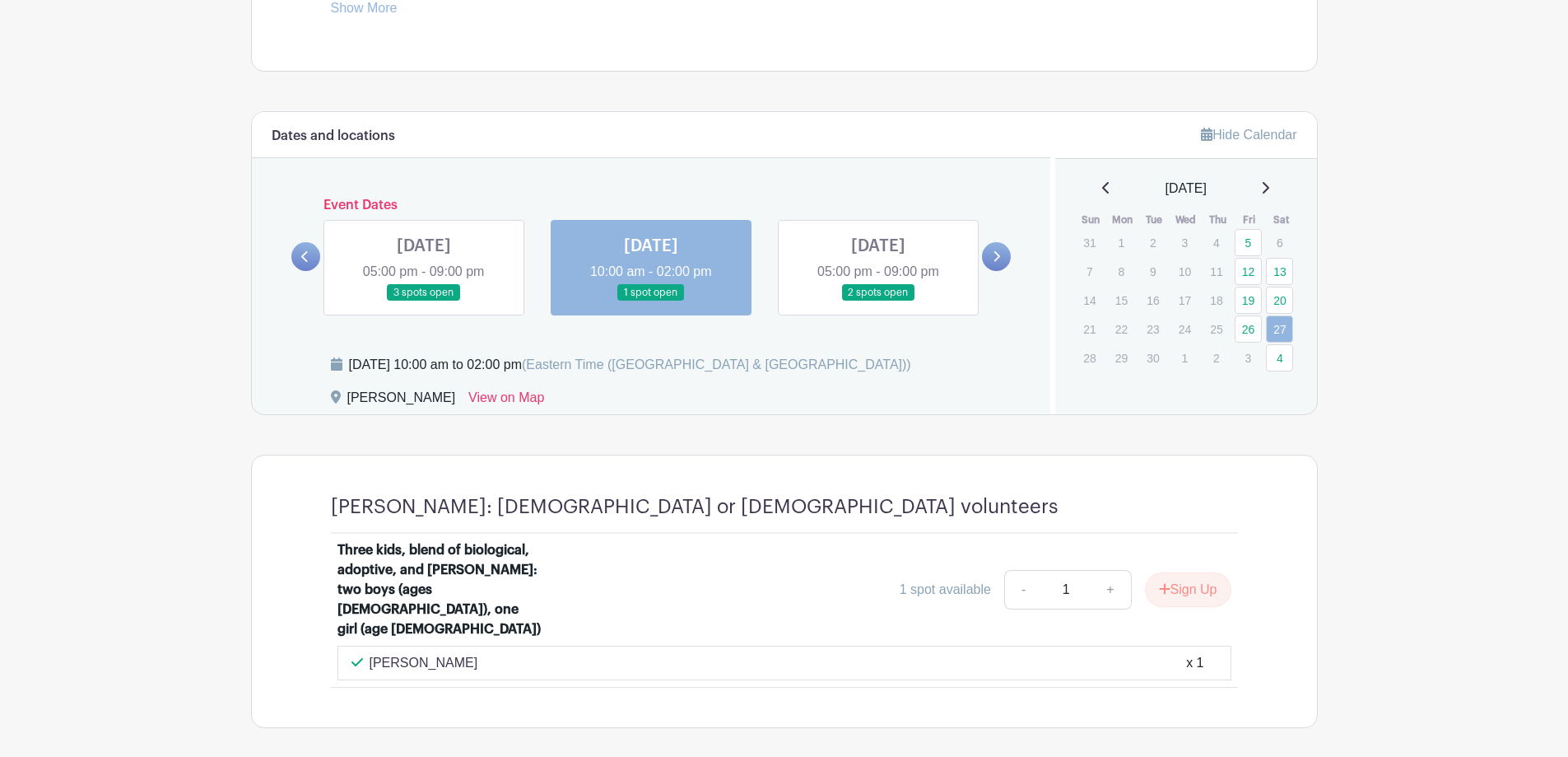
click at [1102, 181] on icon at bounding box center [1106, 187] width 8 height 13
click at [1285, 324] on link "23" at bounding box center [1280, 324] width 28 height 28
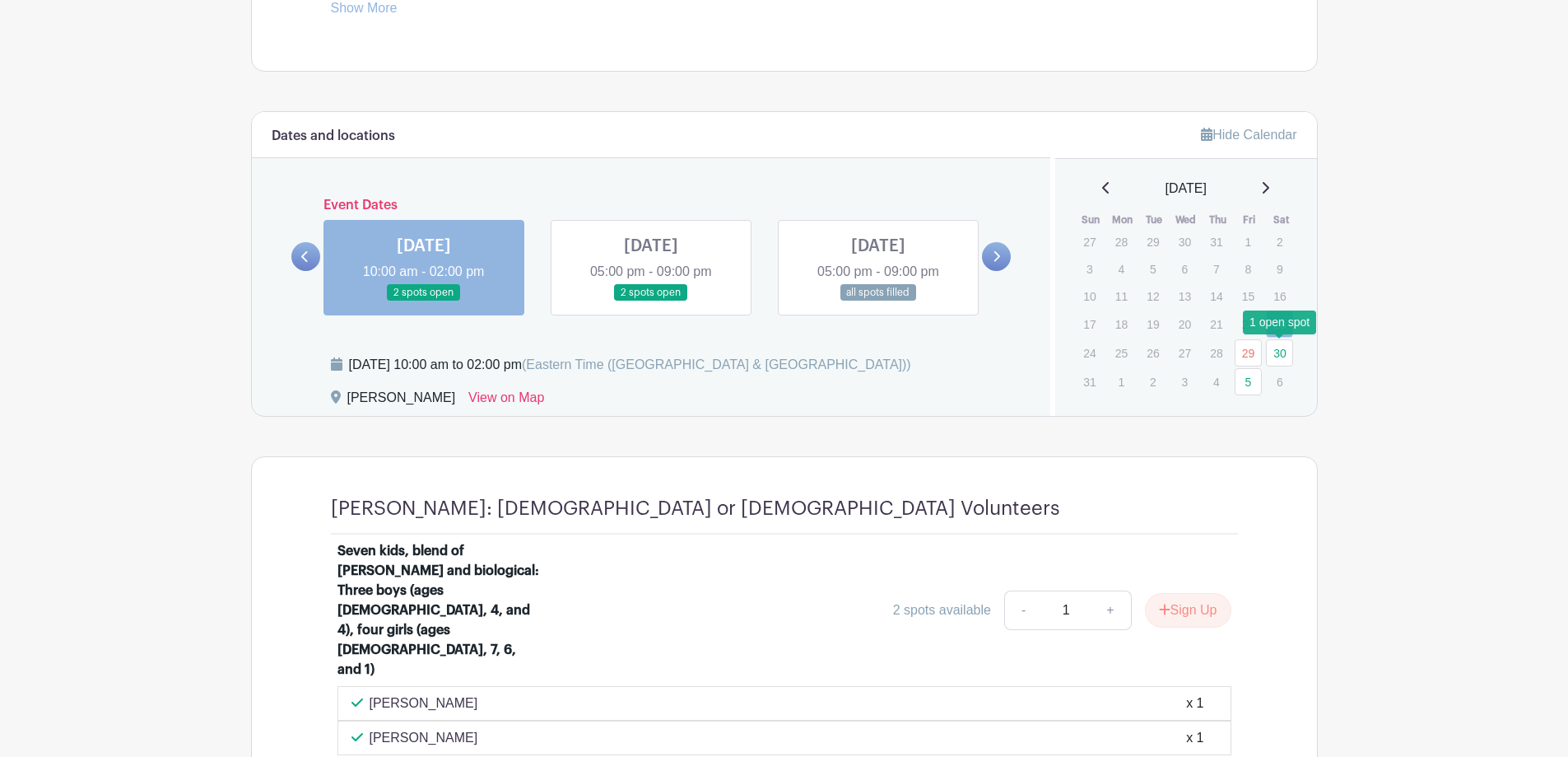
click at [1286, 354] on link "30" at bounding box center [1280, 353] width 28 height 28
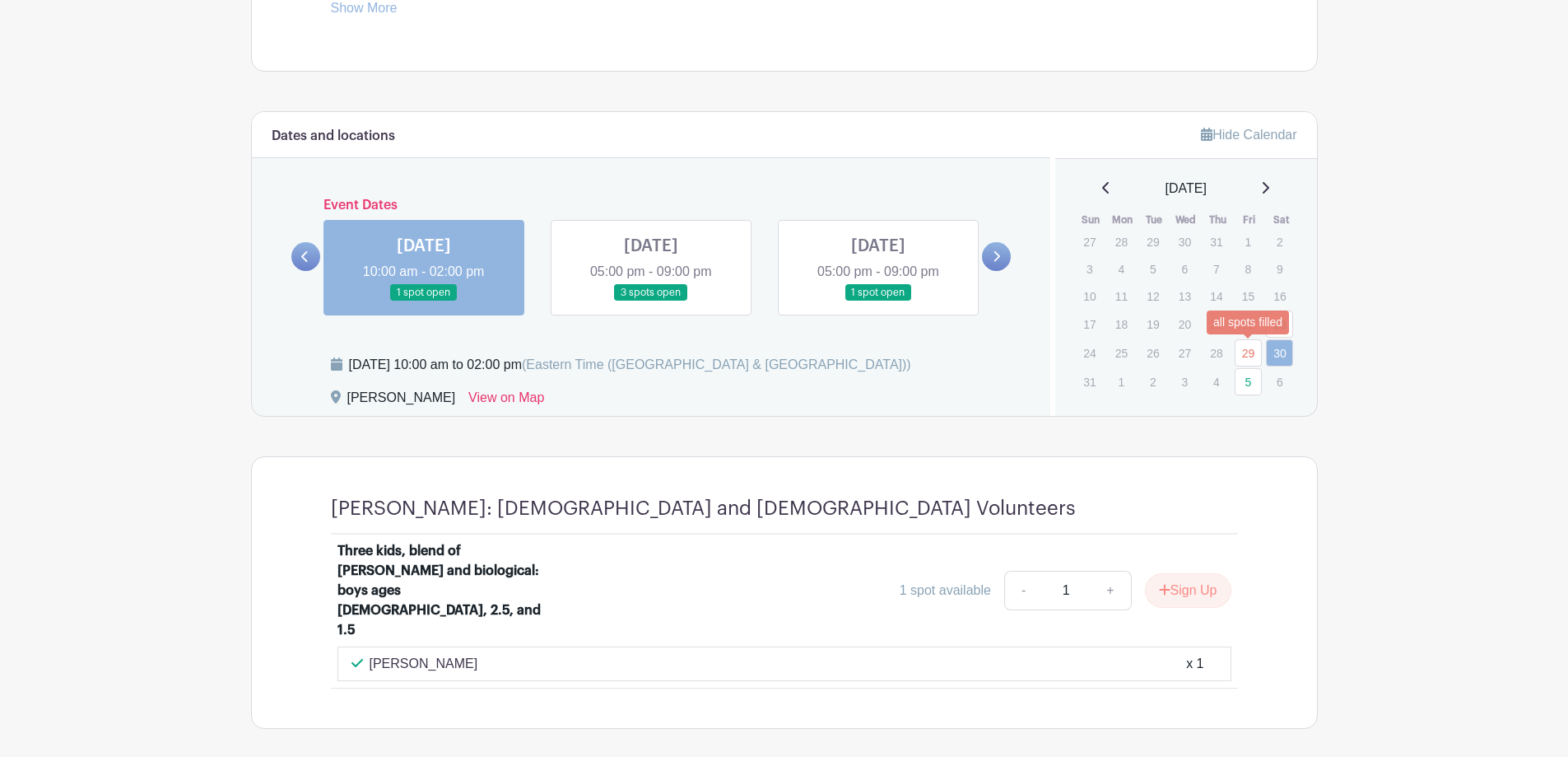
click at [1253, 352] on link "29" at bounding box center [1248, 353] width 28 height 28
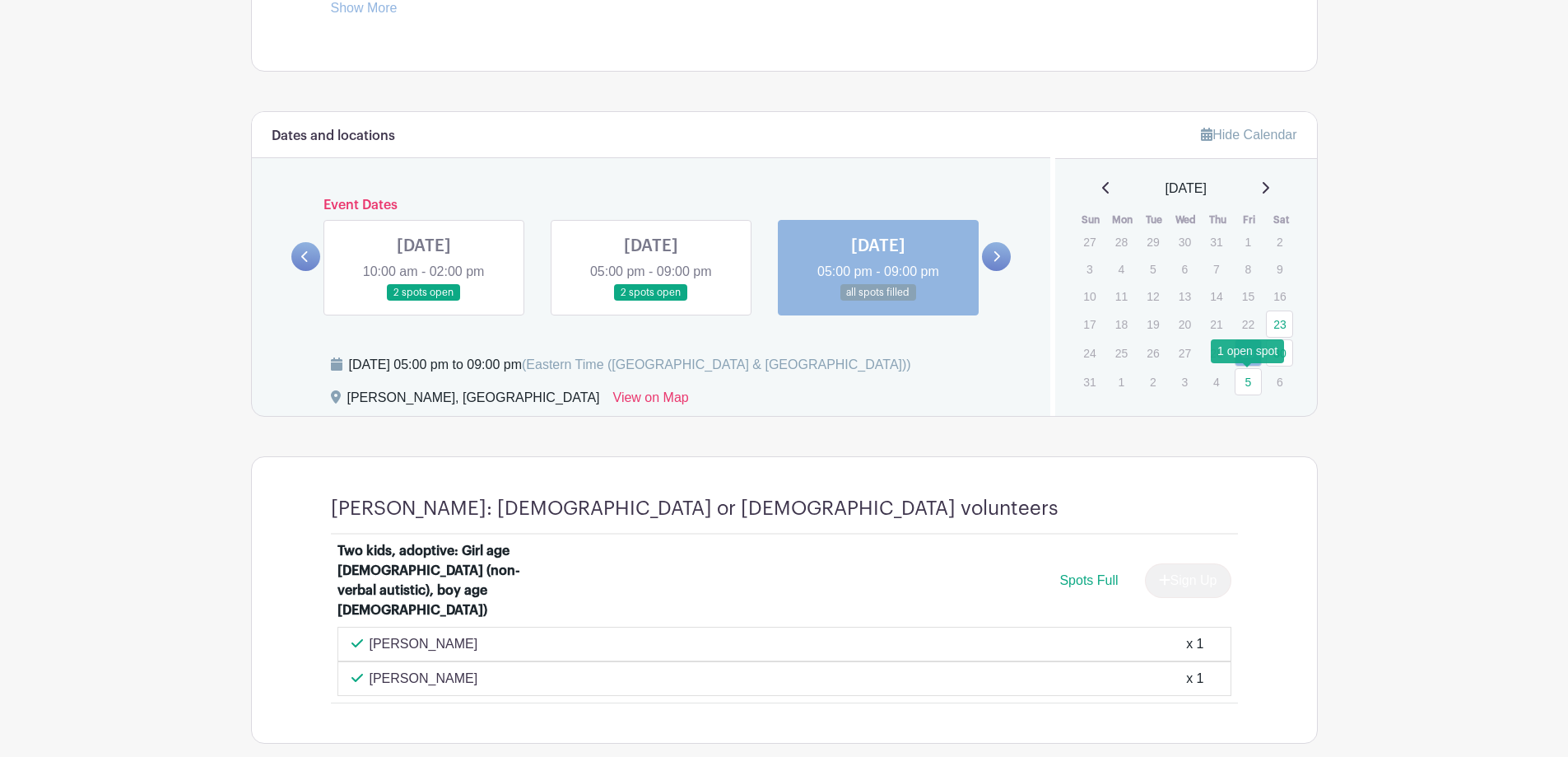
click at [1250, 380] on link "5" at bounding box center [1248, 381] width 28 height 28
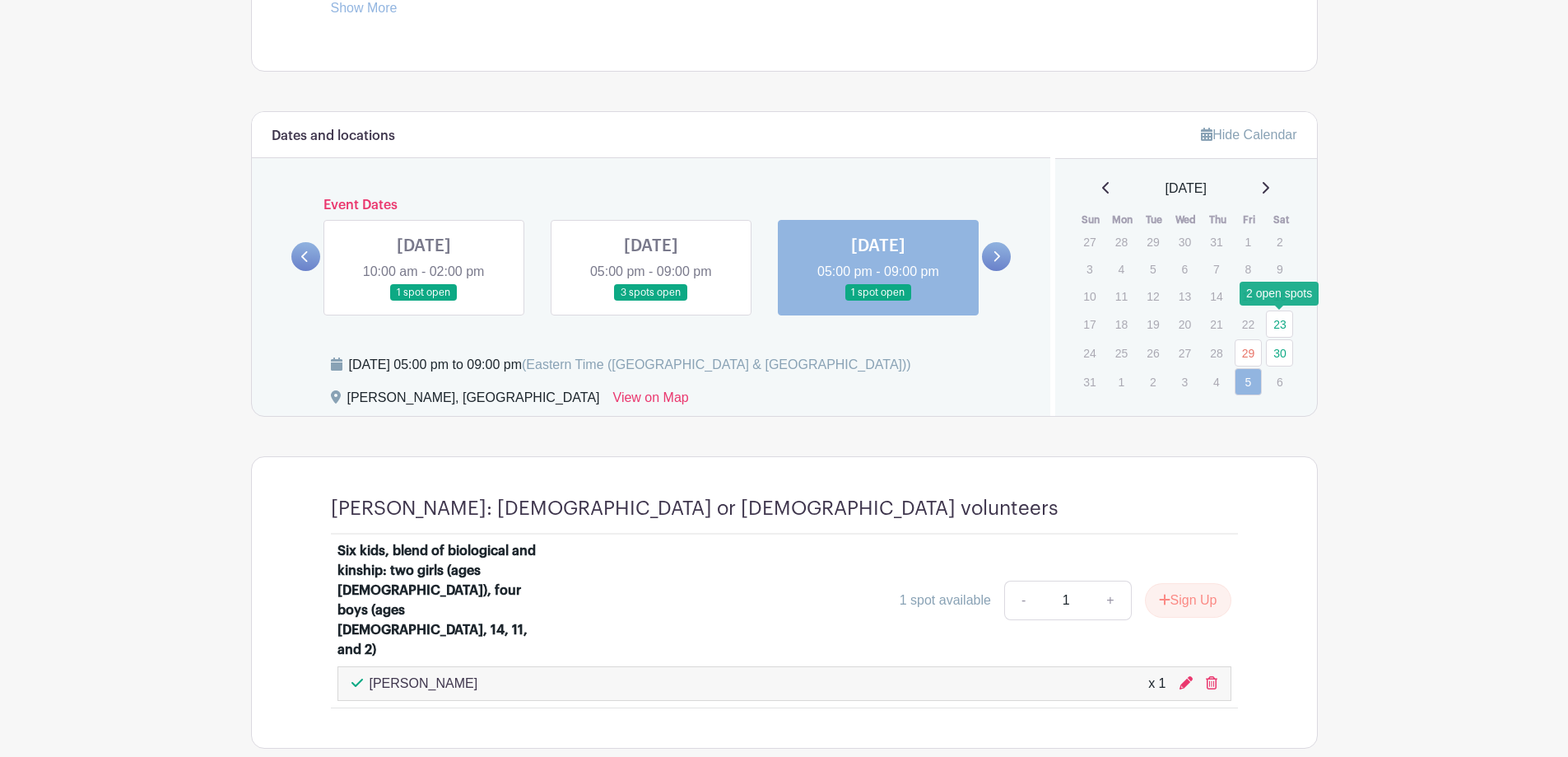
click at [1276, 323] on link "23" at bounding box center [1280, 324] width 28 height 28
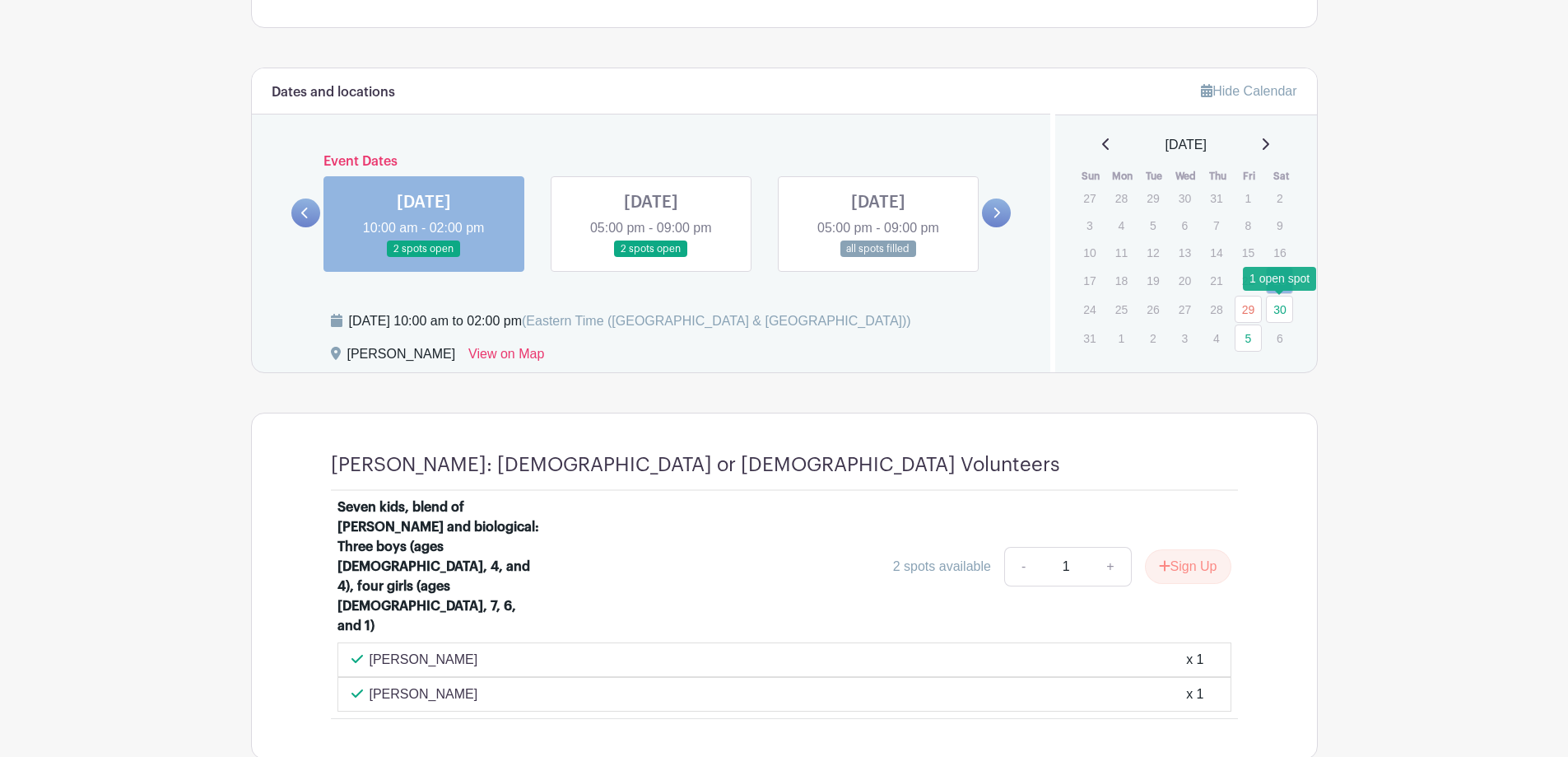
scroll to position [902, 0]
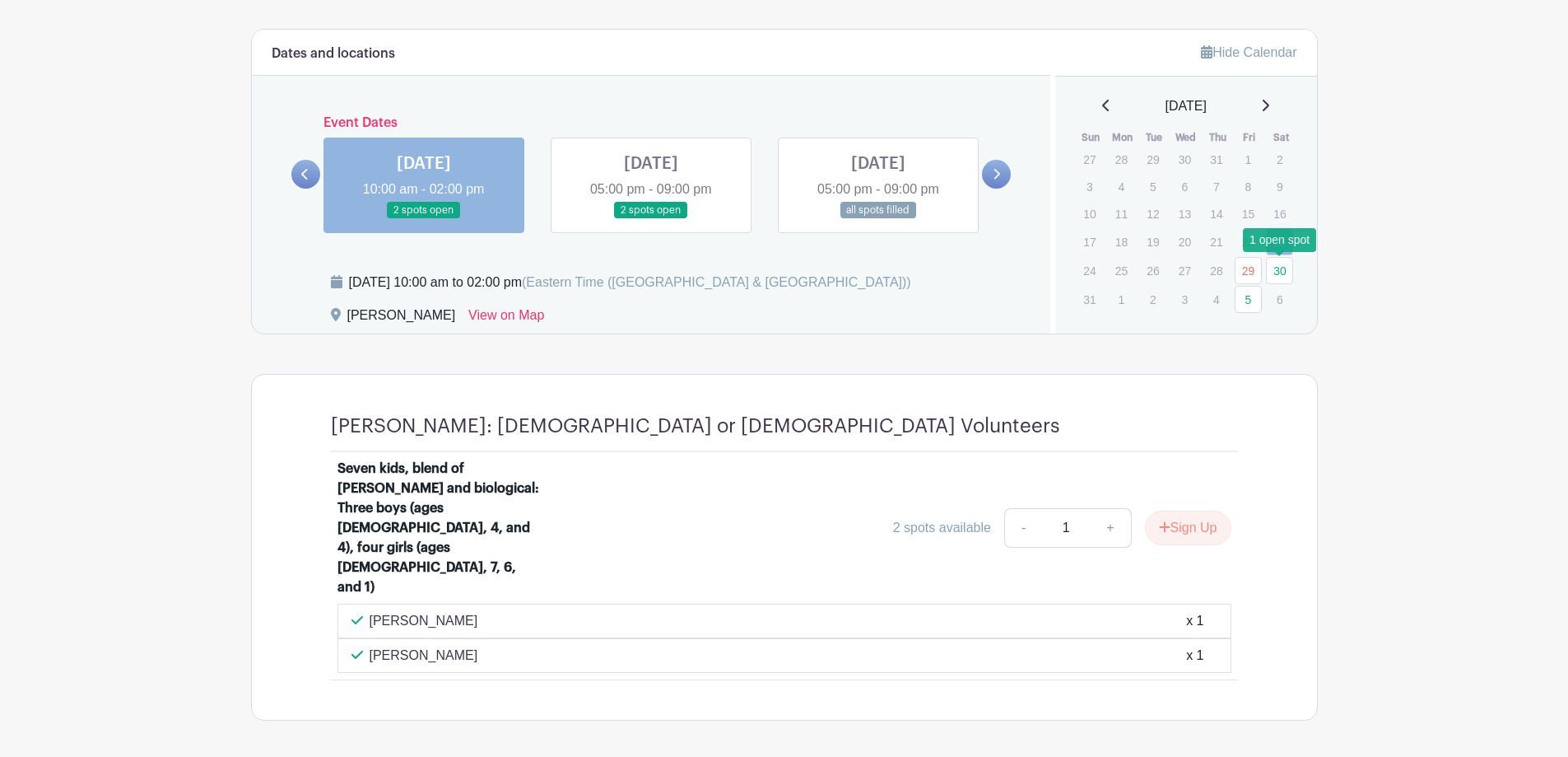
click at [1281, 279] on link "30" at bounding box center [1280, 270] width 28 height 28
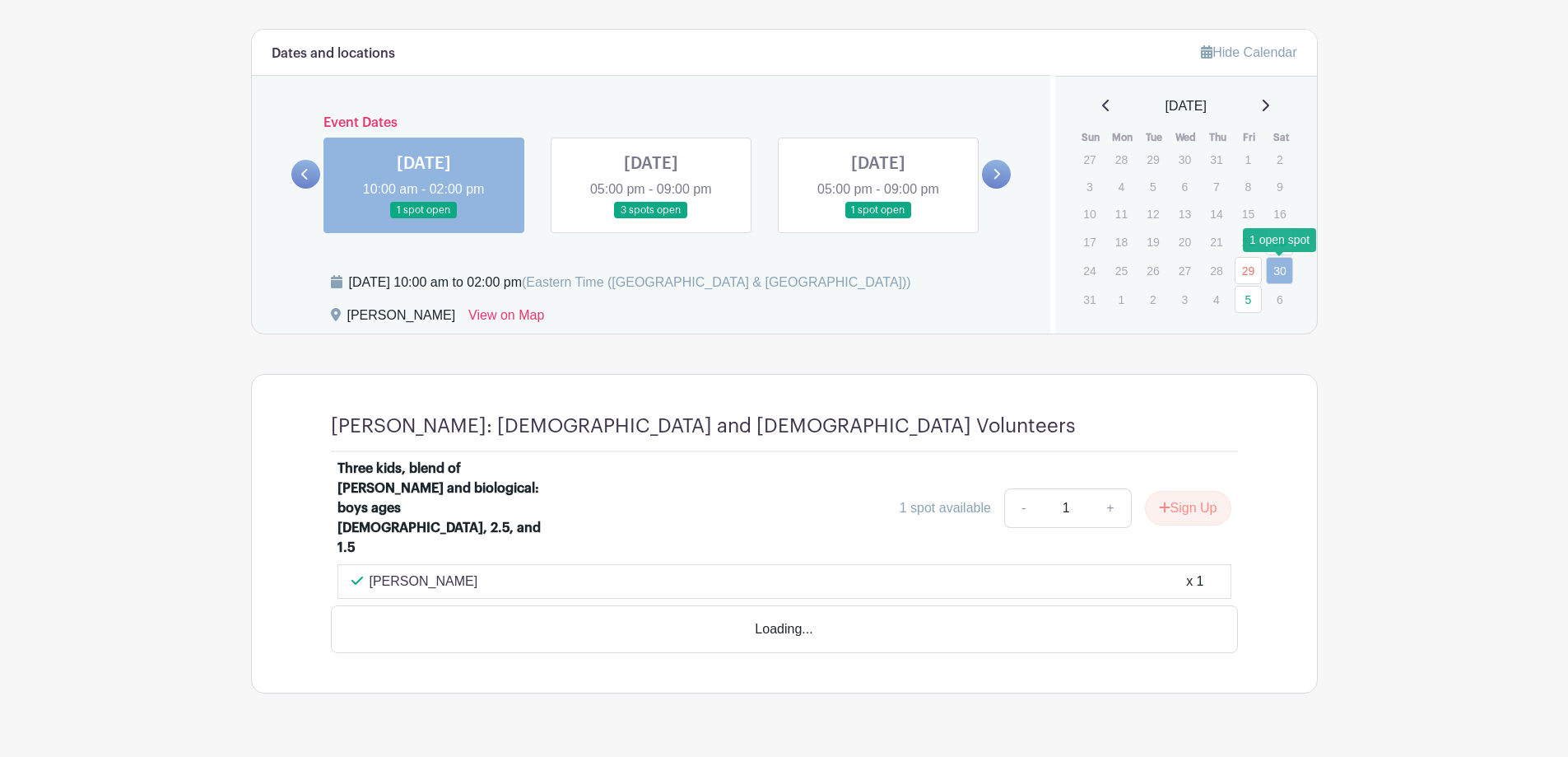
scroll to position [856, 0]
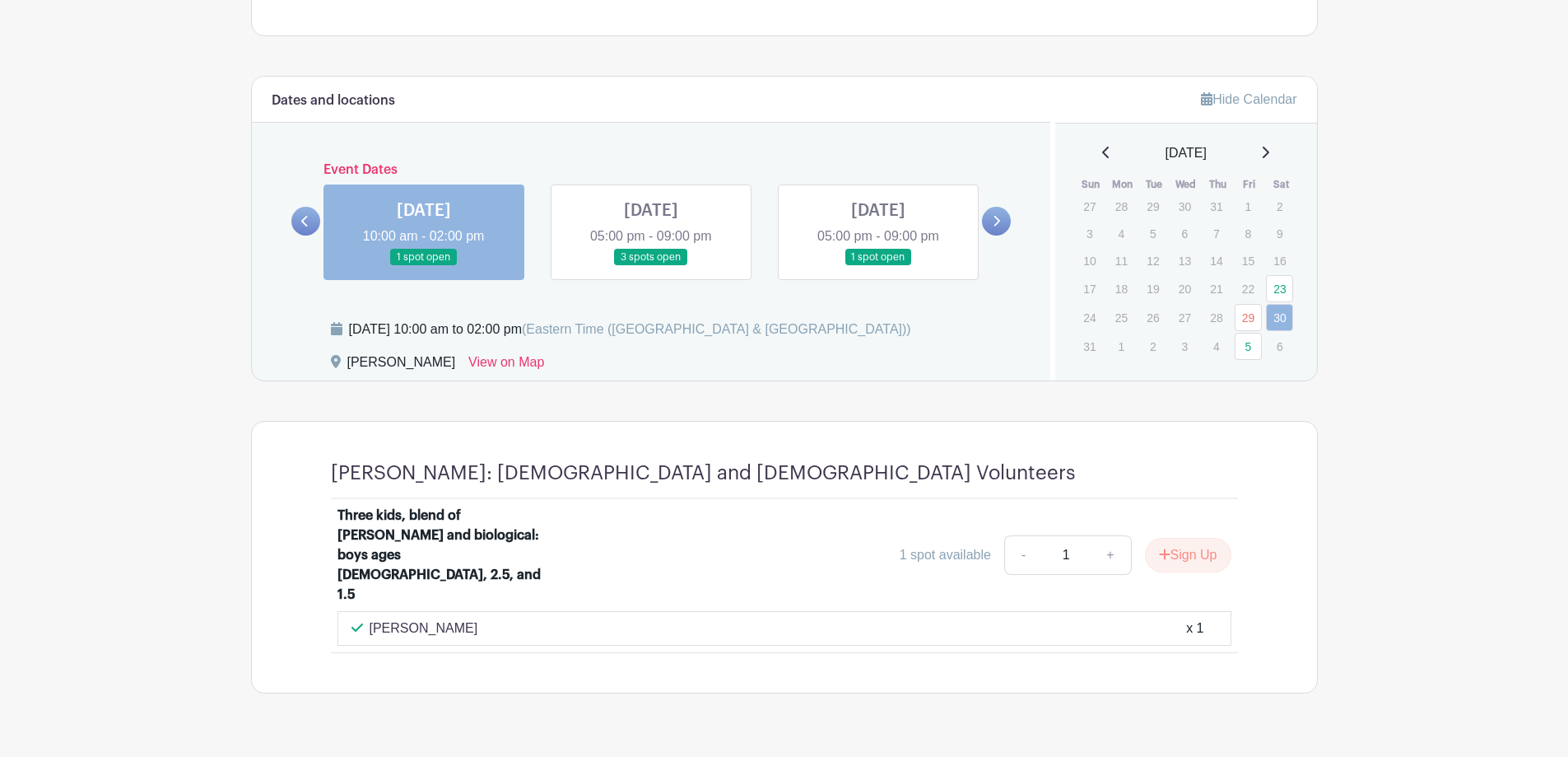
click at [1270, 154] on icon at bounding box center [1264, 152] width 8 height 13
click at [1270, 154] on icon at bounding box center [1264, 153] width 8 height 13
click at [1278, 207] on link "4" at bounding box center [1280, 208] width 28 height 28
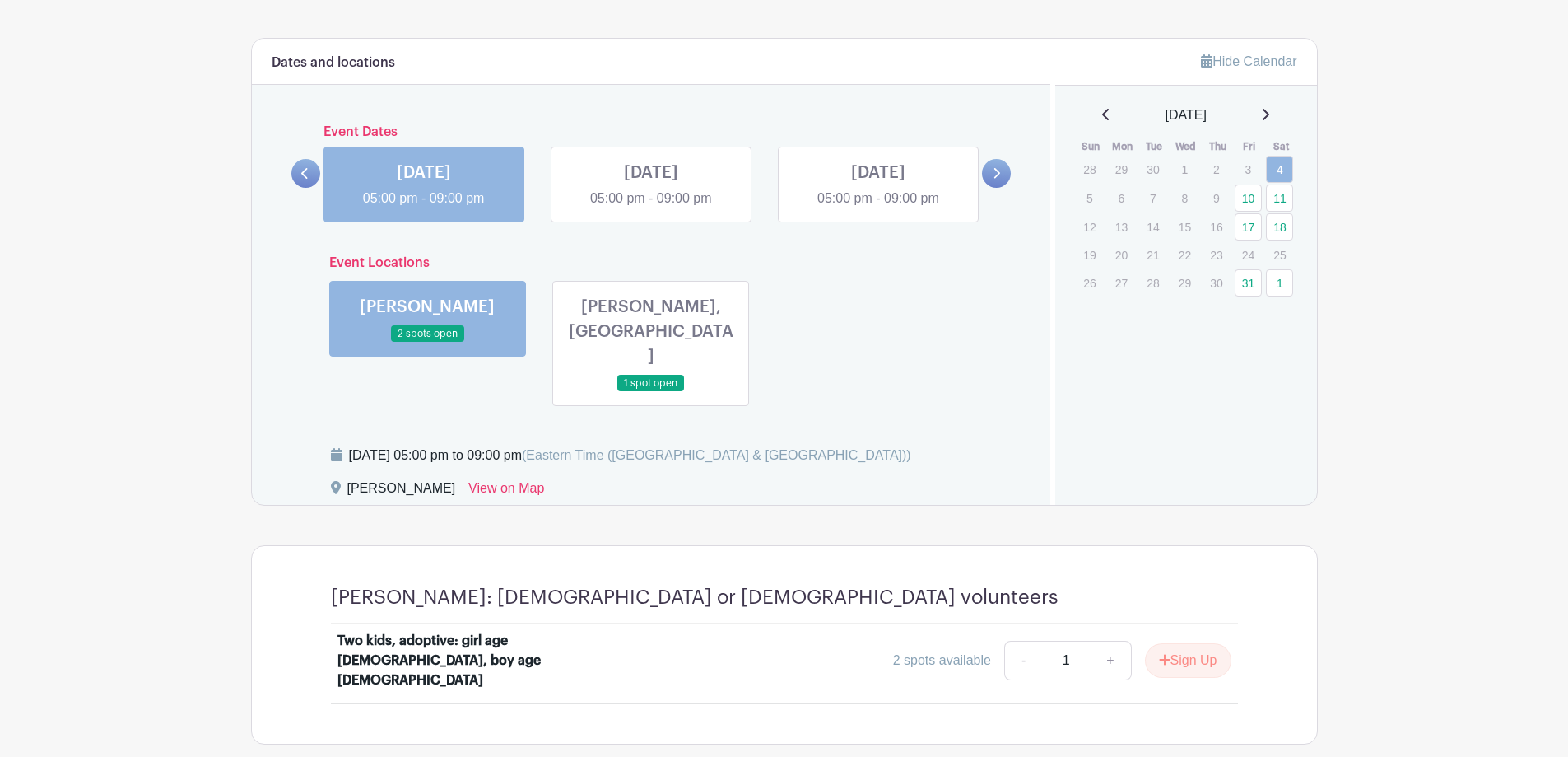
scroll to position [915, 0]
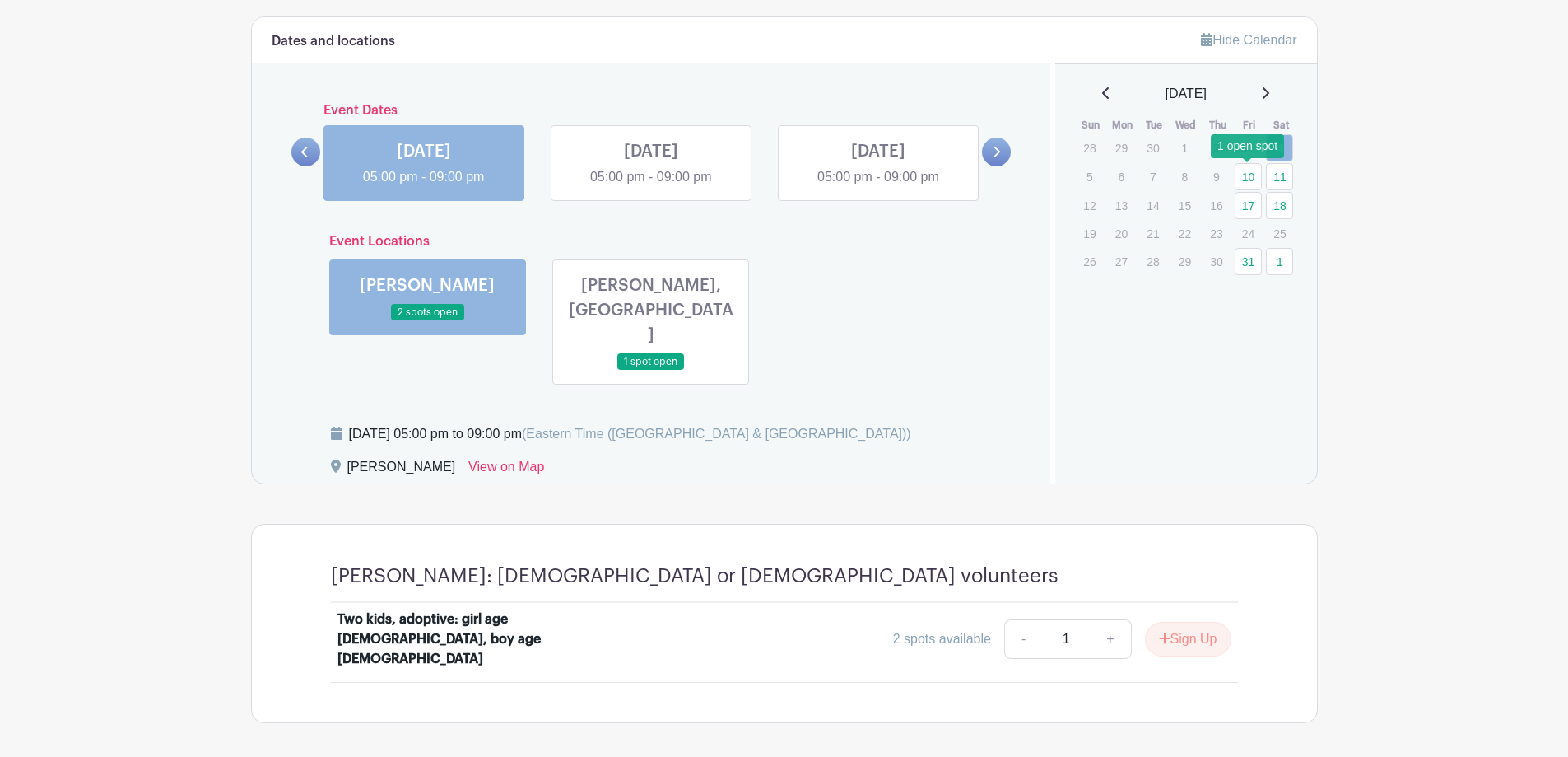
click at [1240, 180] on link "10" at bounding box center [1248, 176] width 28 height 28
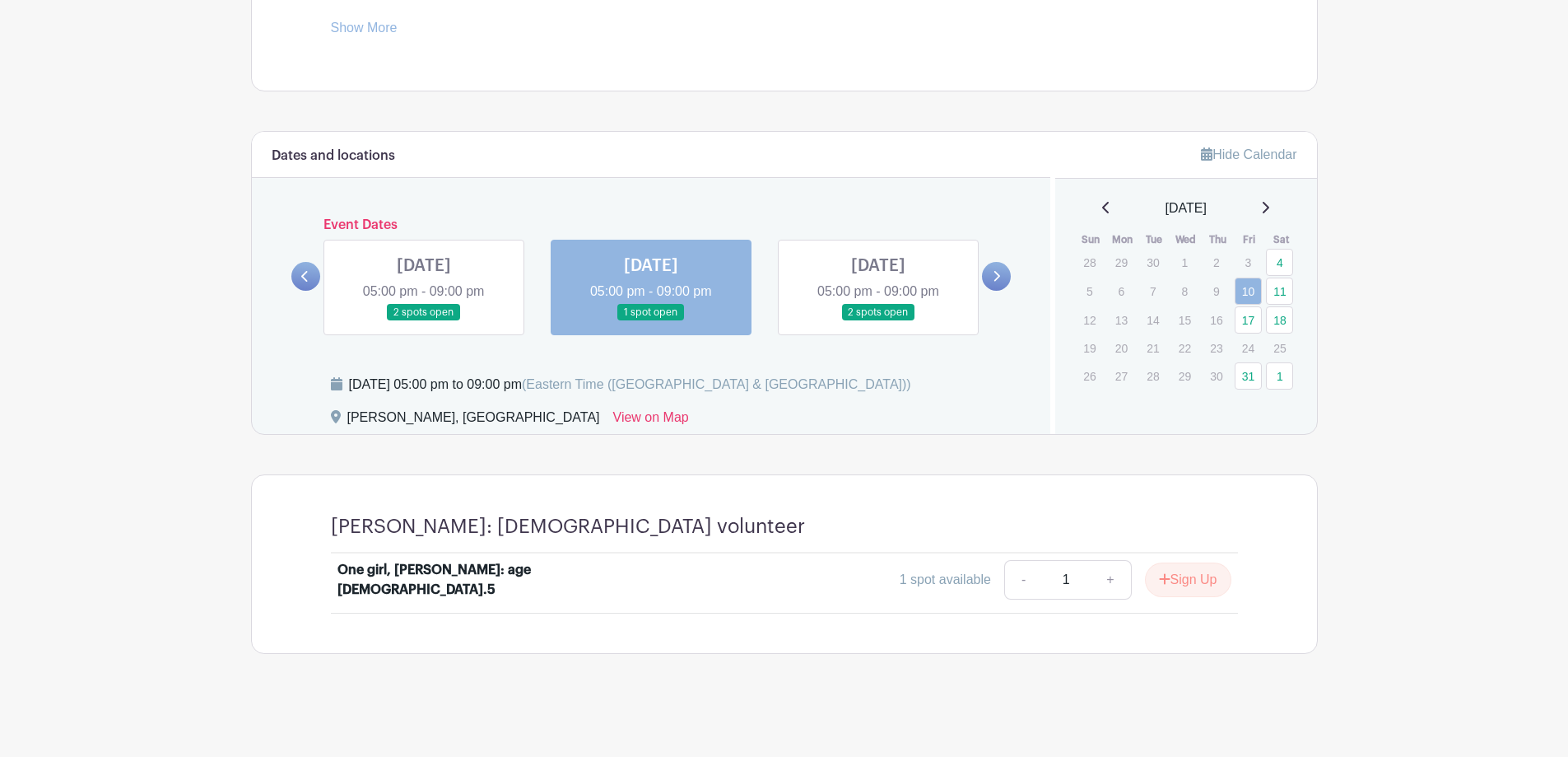
scroll to position [801, 0]
click at [1282, 289] on link "11" at bounding box center [1280, 291] width 28 height 28
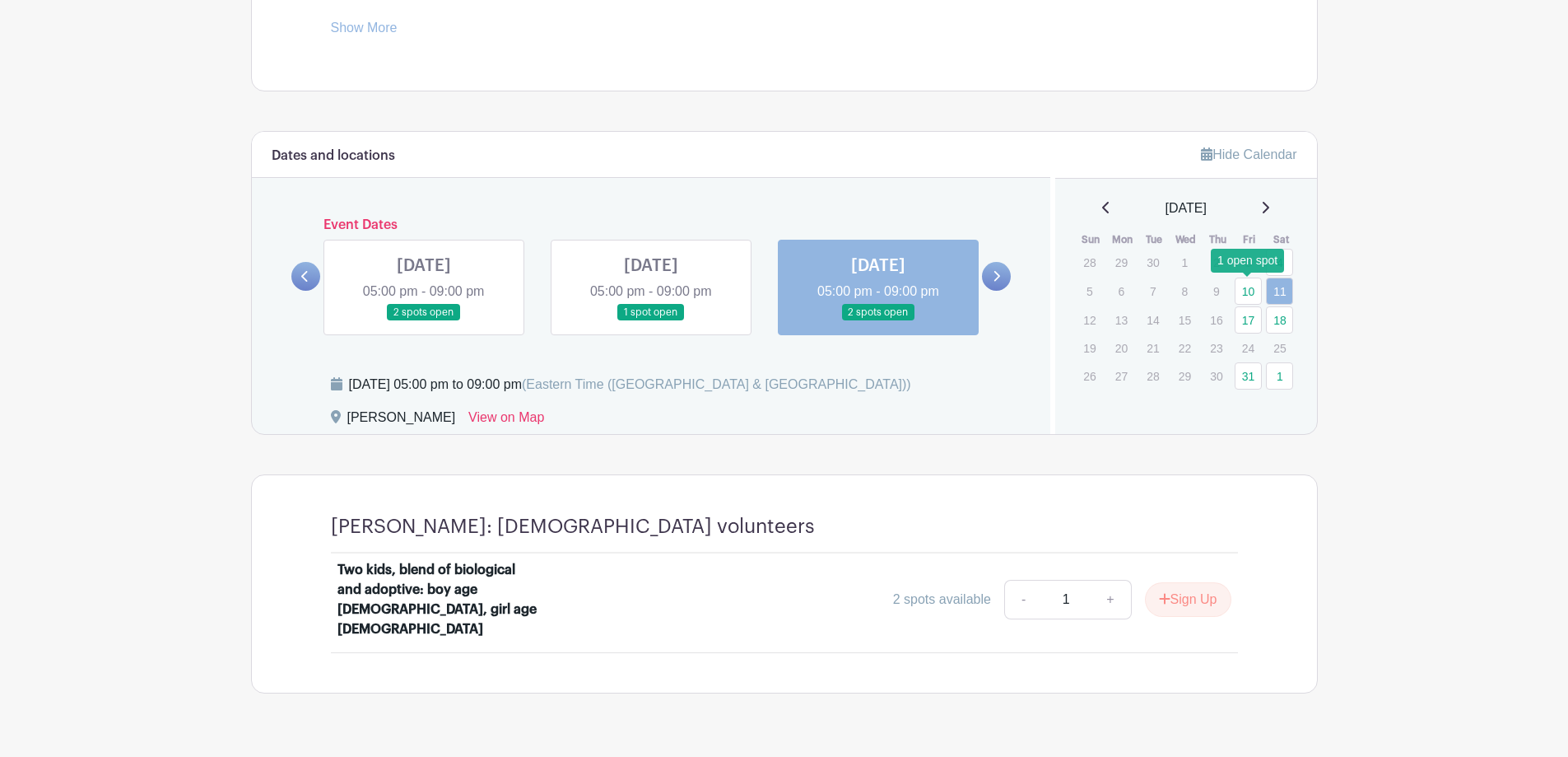
click at [1242, 289] on link "10" at bounding box center [1248, 291] width 28 height 28
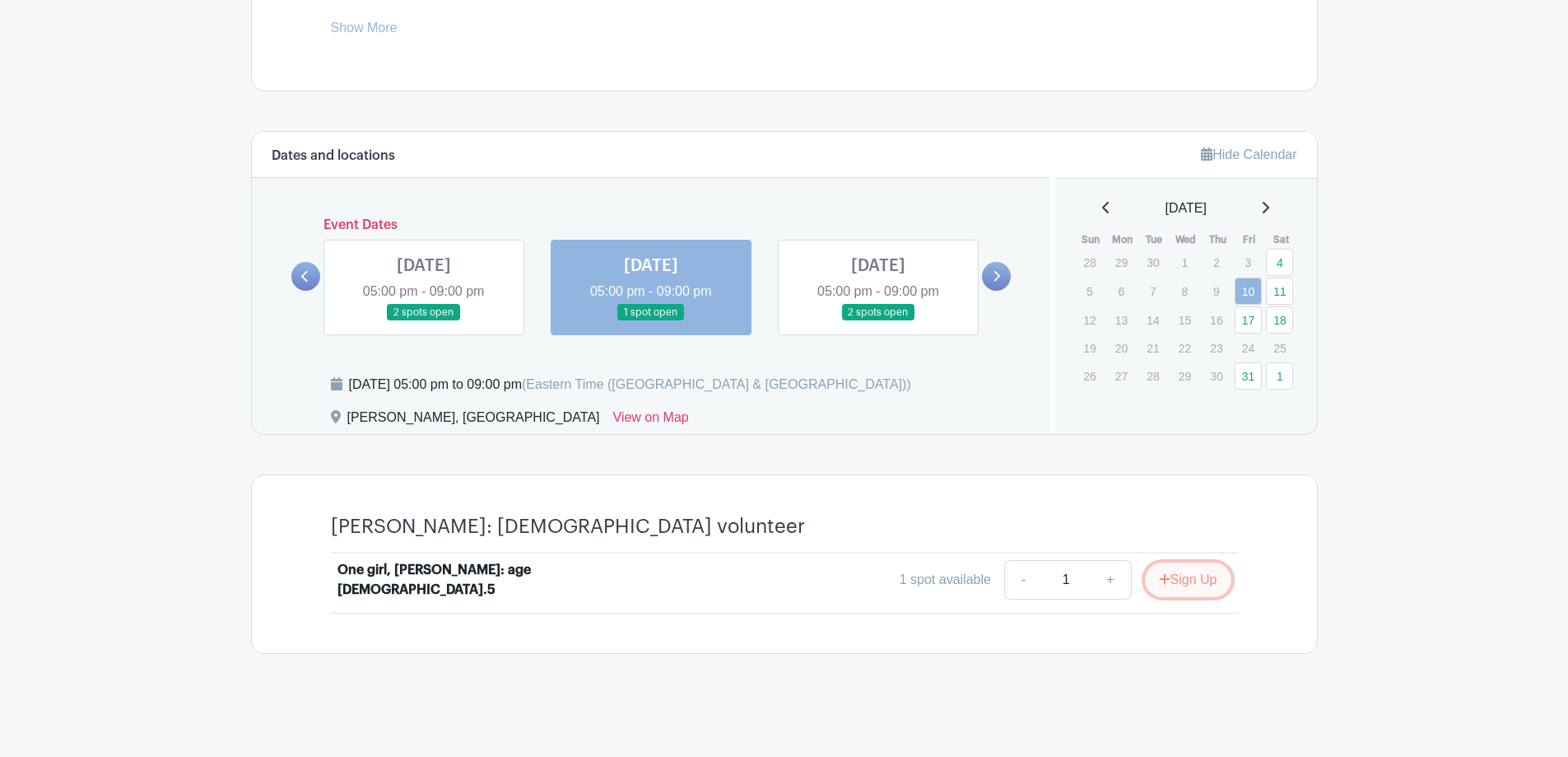
click at [1196, 588] on button "Sign Up" at bounding box center [1188, 579] width 86 height 35
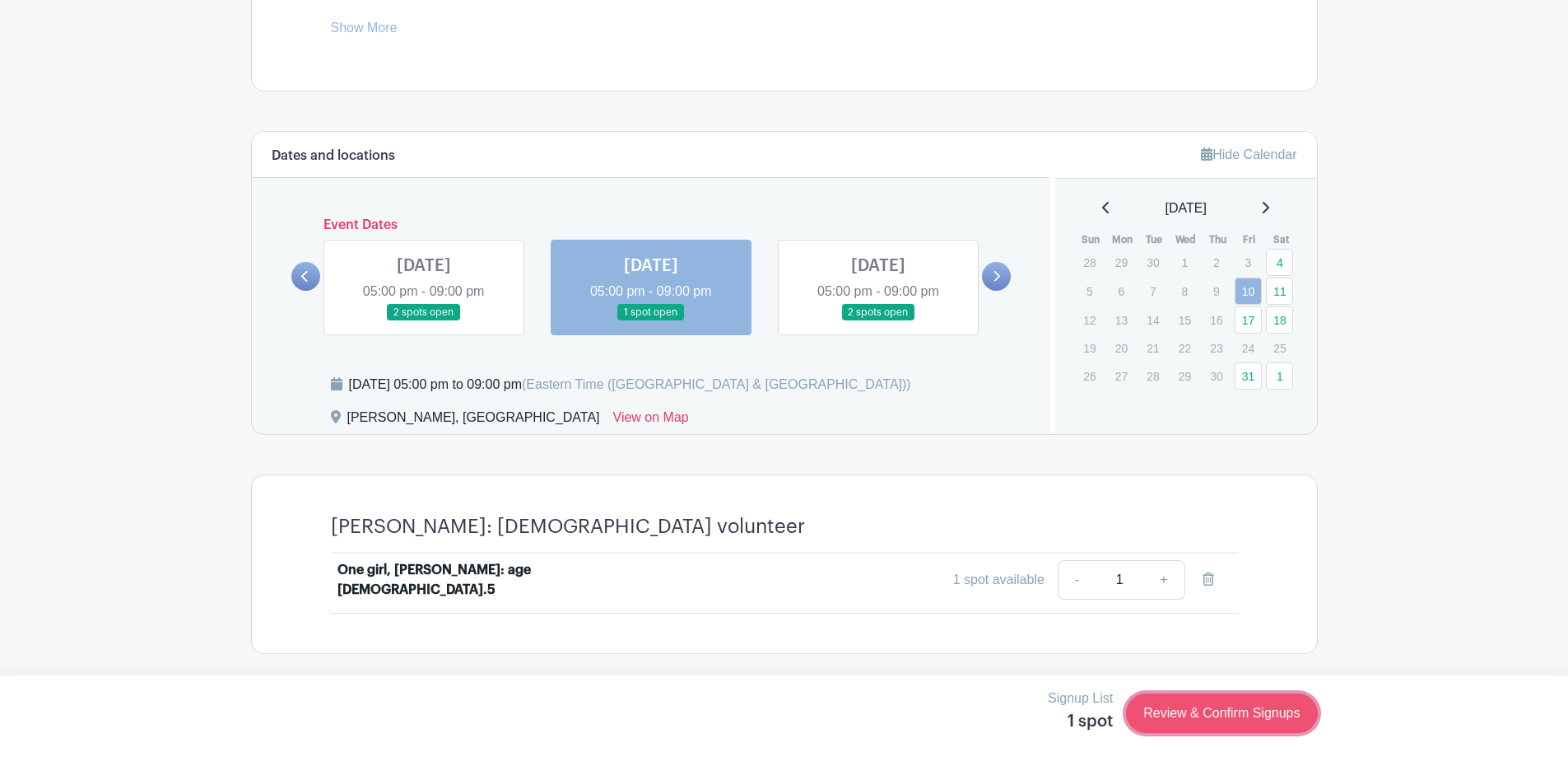
click at [1189, 705] on link "Review & Confirm Signups" at bounding box center [1222, 713] width 191 height 39
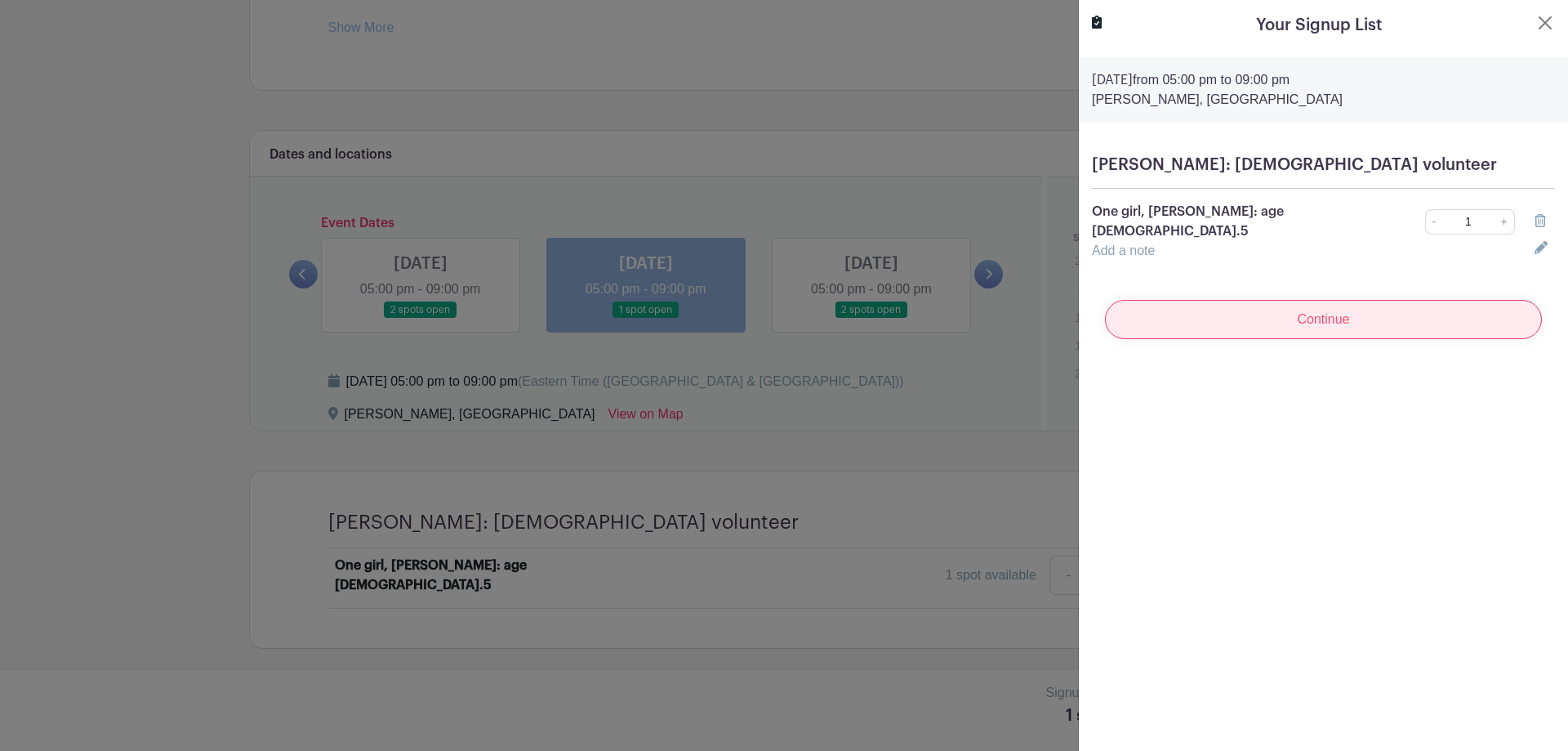
click at [1368, 306] on input "Continue" at bounding box center [1323, 319] width 437 height 39
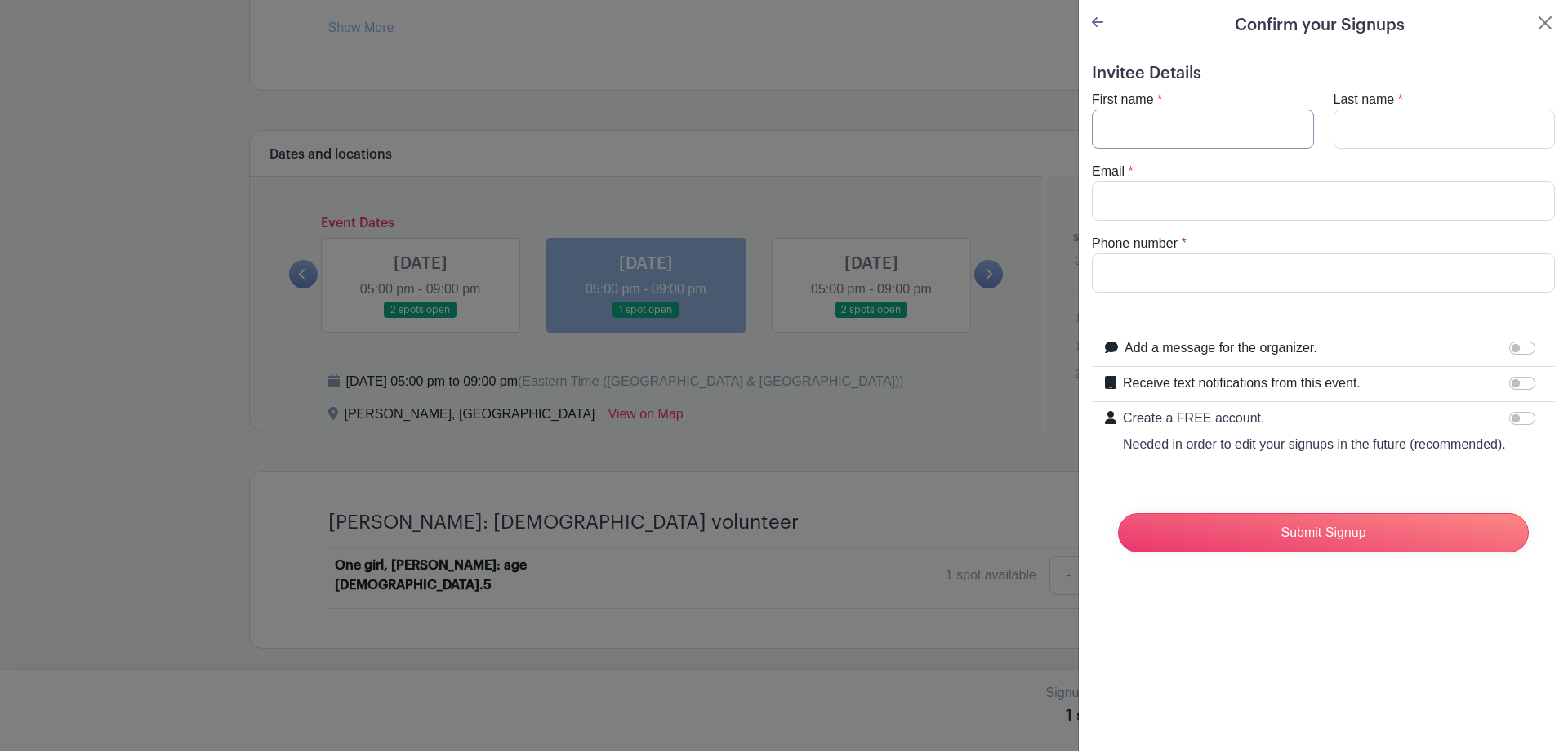
click at [1178, 119] on input "First name" at bounding box center [1202, 129] width 222 height 39
type input "Grace"
type input "[PERSON_NAME]"
type input "[EMAIL_ADDRESS][DOMAIN_NAME]"
type input "8438304388"
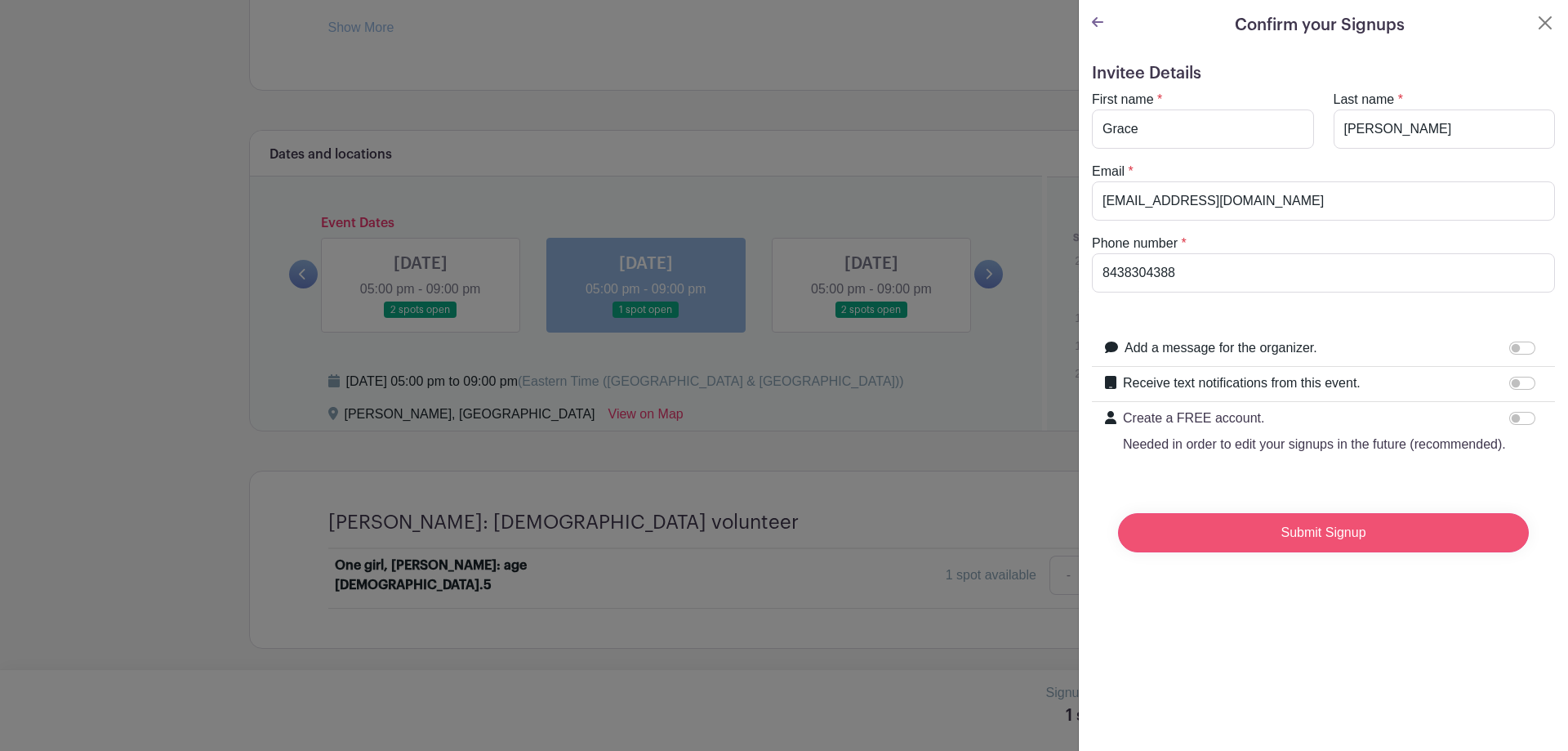
click at [1303, 552] on input "Submit Signup" at bounding box center [1323, 533] width 411 height 39
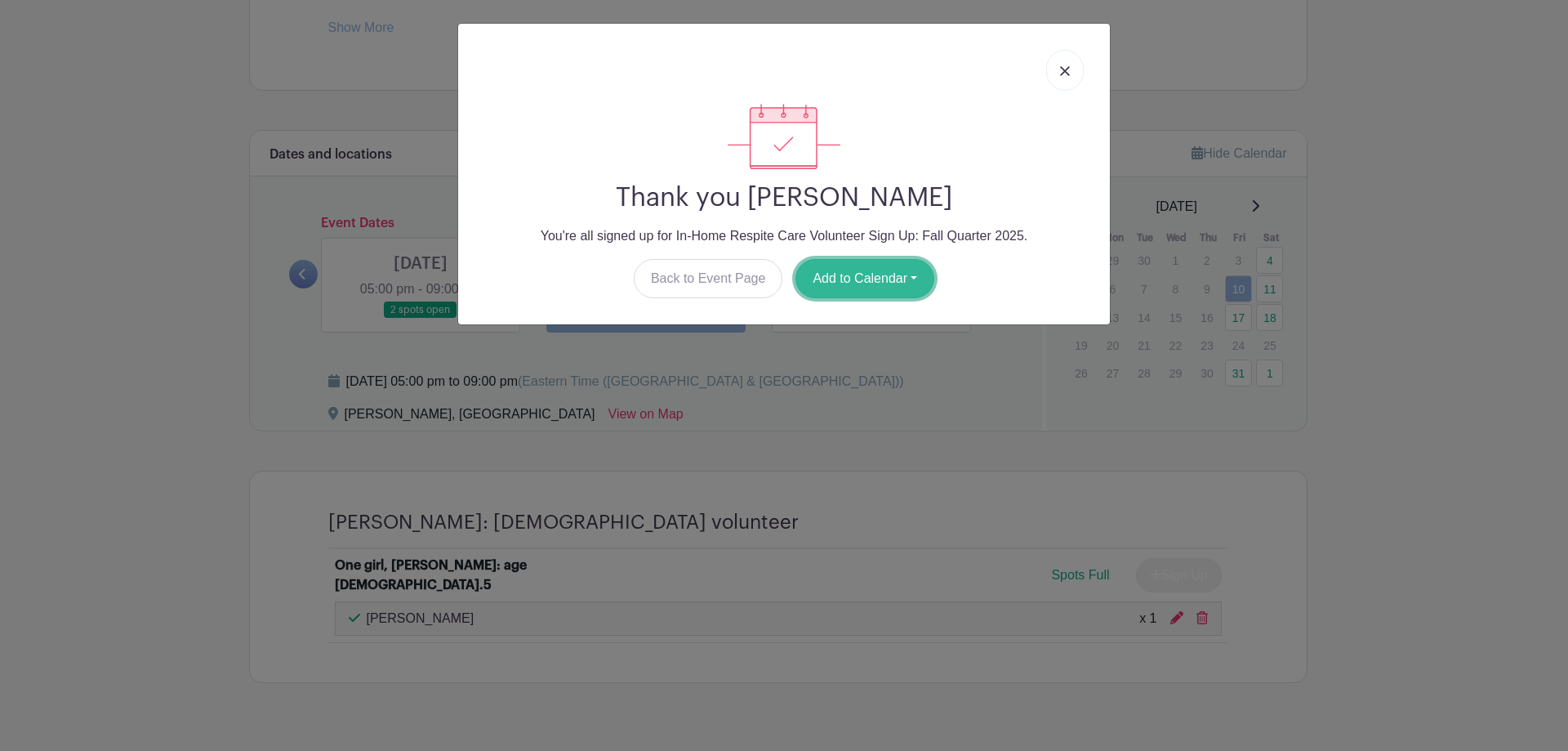
click at [810, 277] on button "Add to Calendar" at bounding box center [865, 278] width 139 height 39
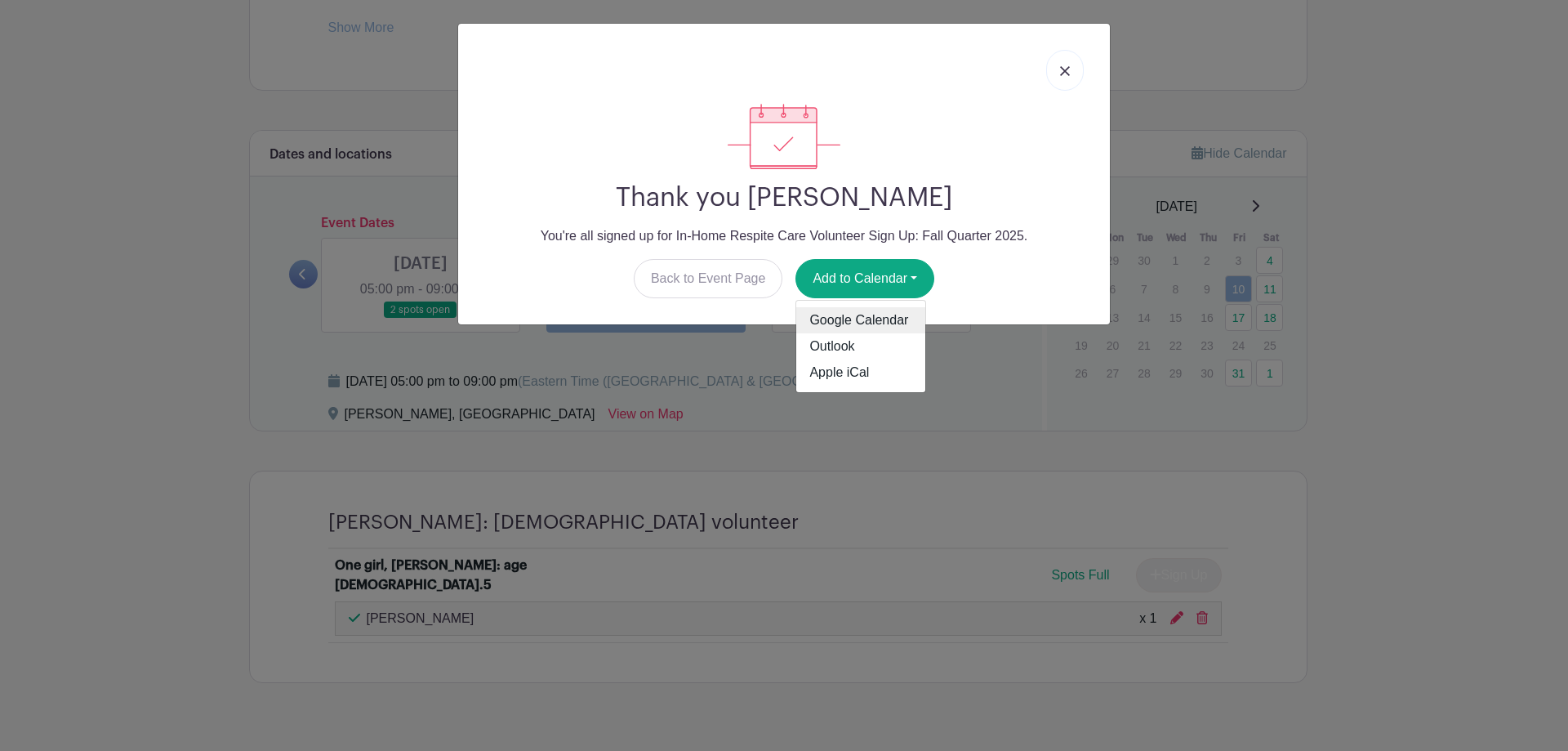
click at [820, 317] on link "Google Calendar" at bounding box center [860, 321] width 129 height 27
click at [1067, 73] on img at bounding box center [1064, 71] width 10 height 10
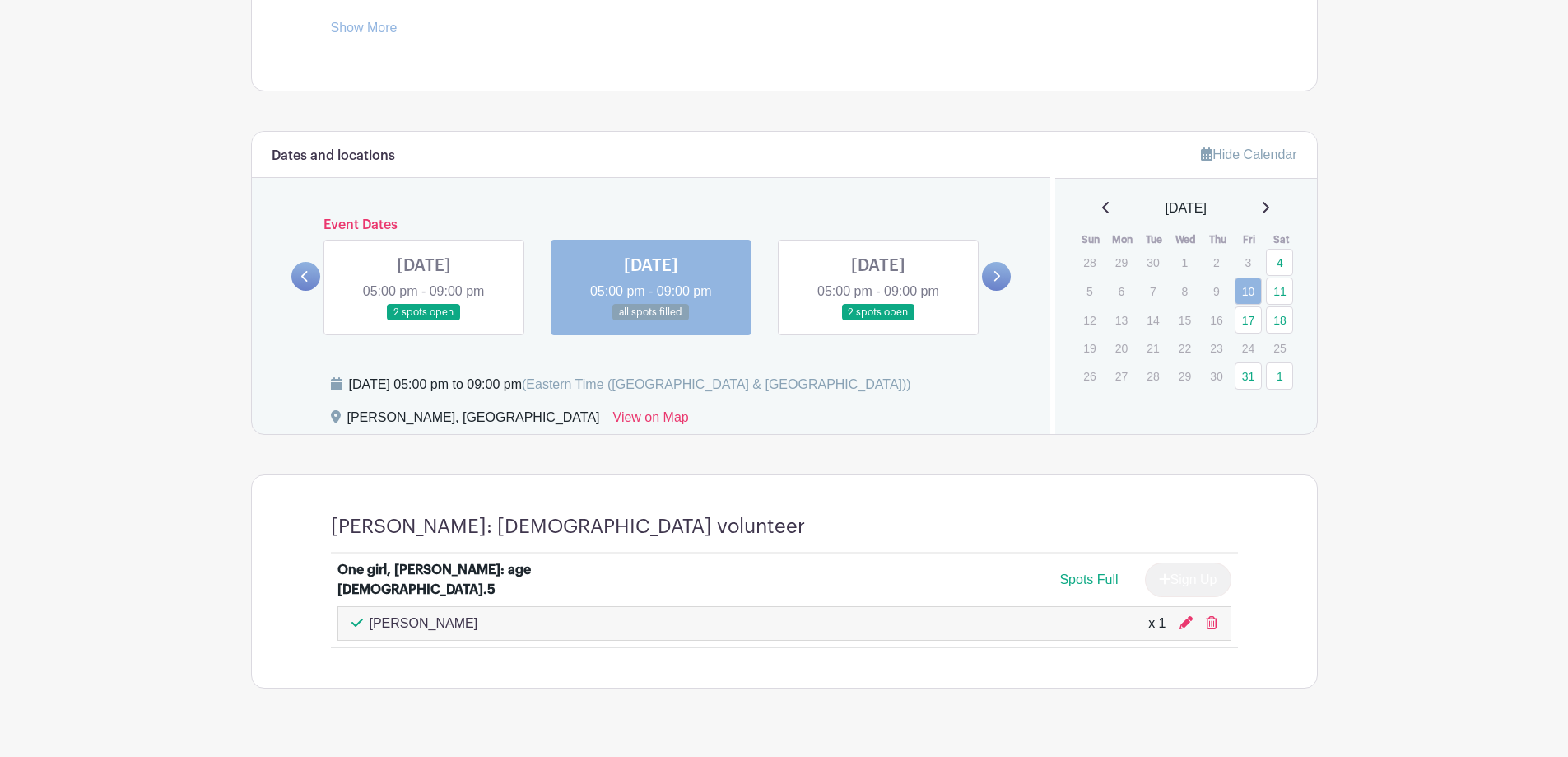
click at [1270, 202] on icon at bounding box center [1264, 208] width 8 height 13
click at [1274, 259] on link "1" at bounding box center [1280, 262] width 28 height 28
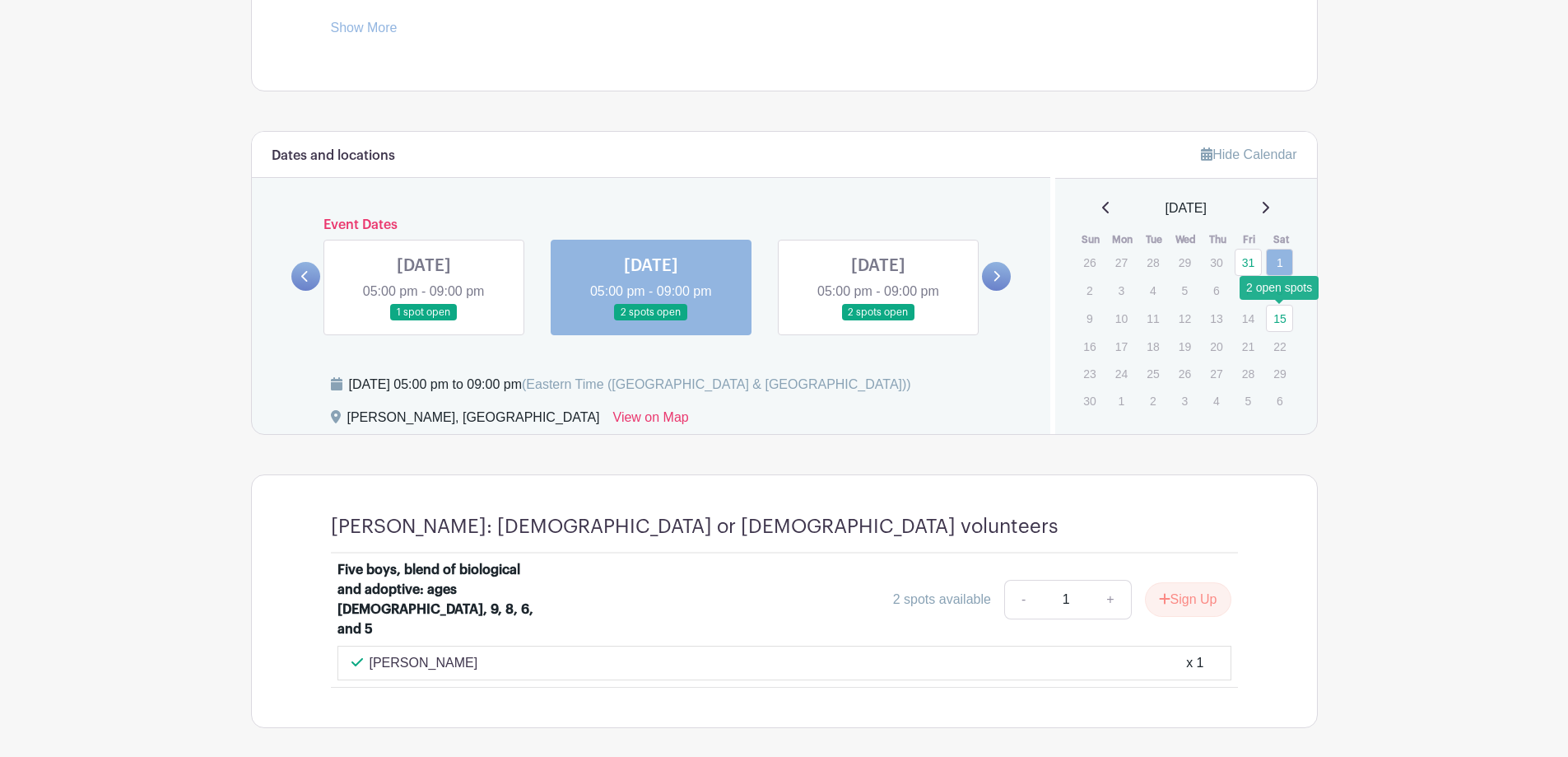
click at [1277, 315] on link "15" at bounding box center [1280, 318] width 28 height 28
